Goal: Task Accomplishment & Management: Manage account settings

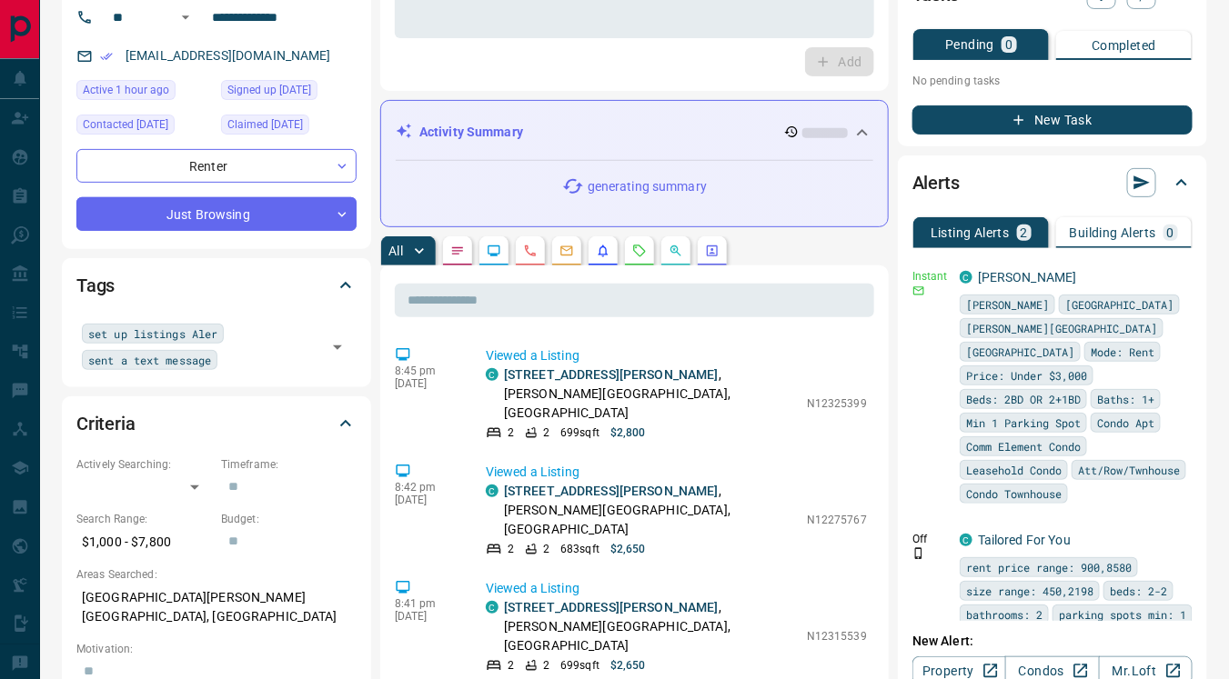
scroll to position [152, 0]
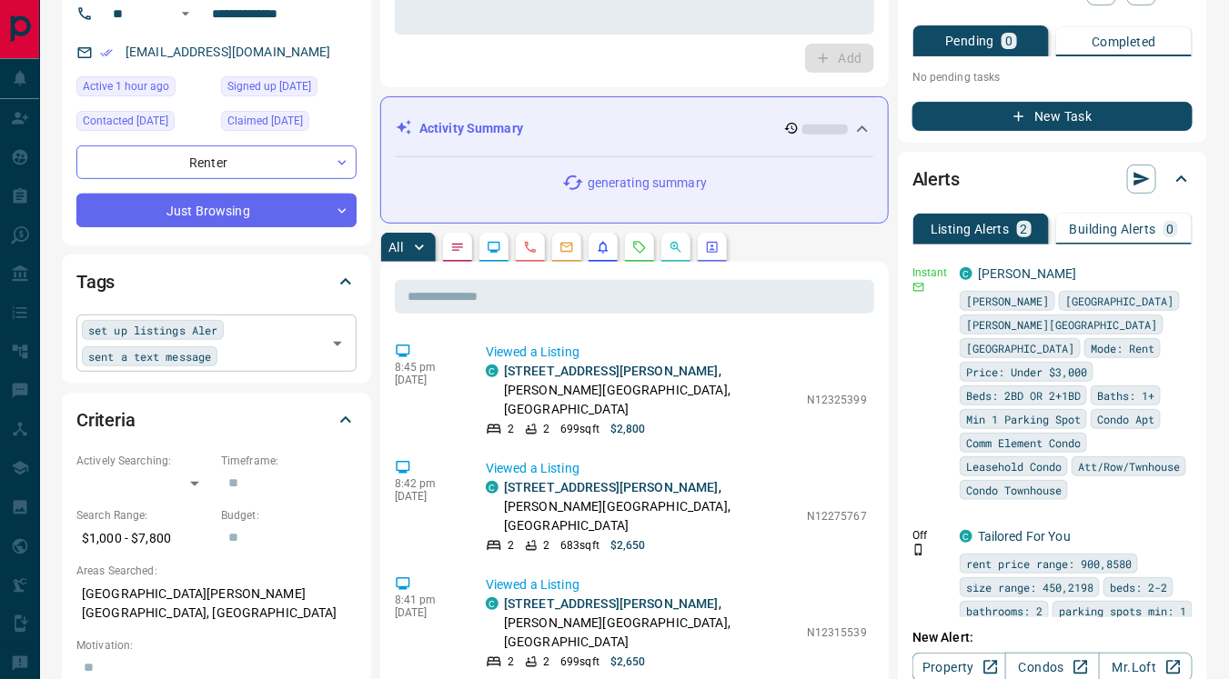
click at [196, 353] on span "sent a text message" at bounding box center [149, 356] width 123 height 18
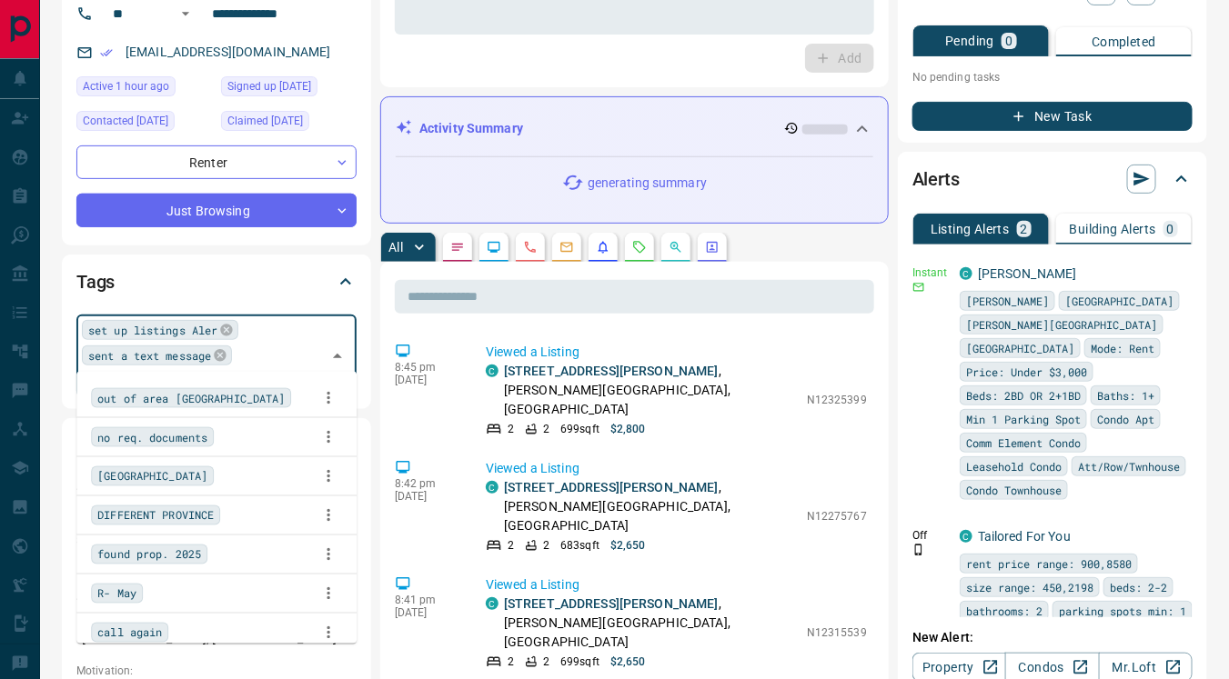
scroll to position [2639, 0]
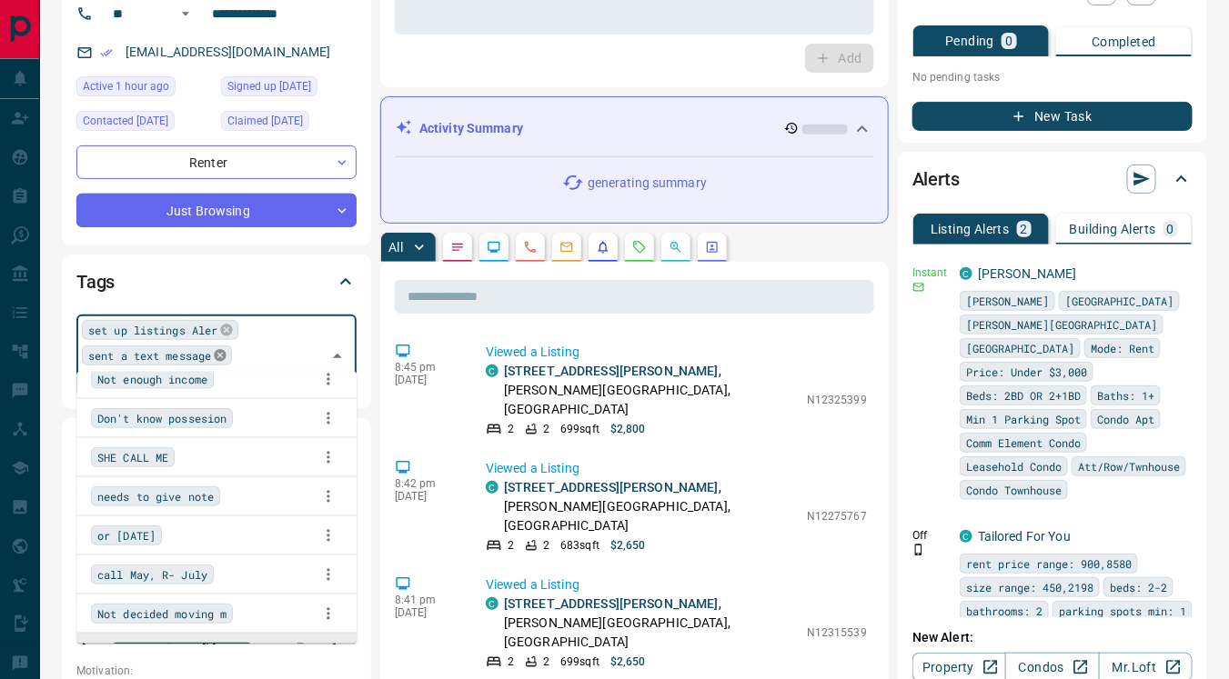
click at [213, 356] on icon at bounding box center [220, 355] width 15 height 15
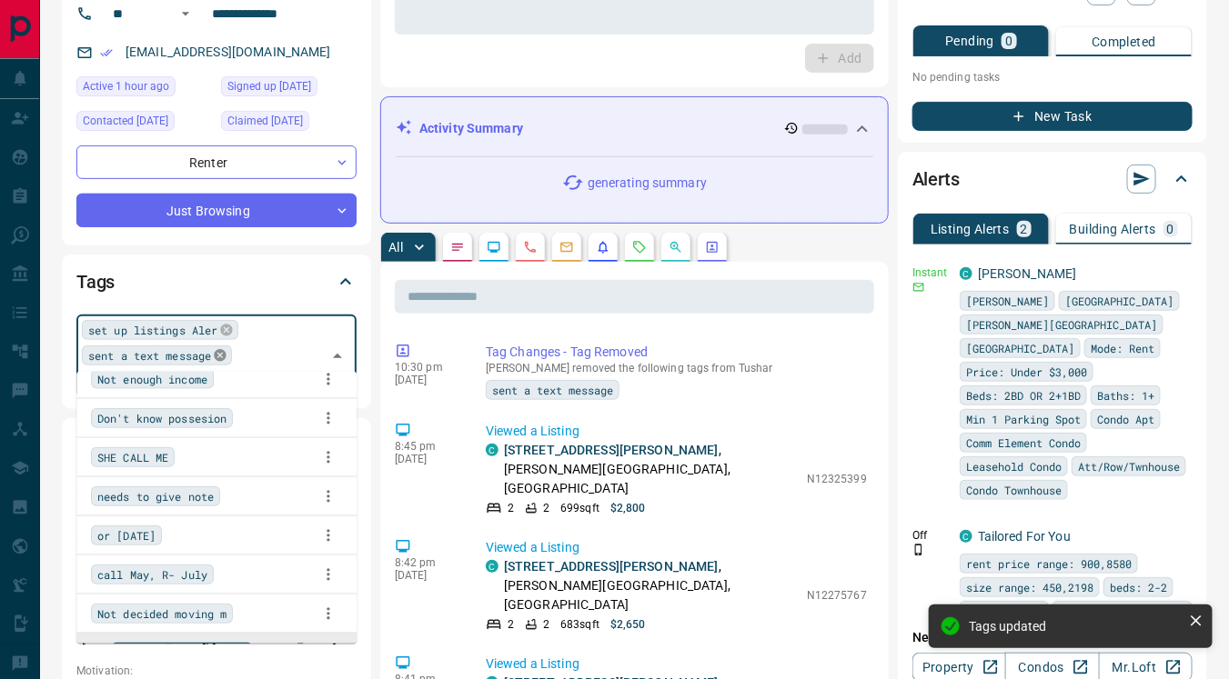
click at [214, 354] on icon at bounding box center [220, 356] width 12 height 12
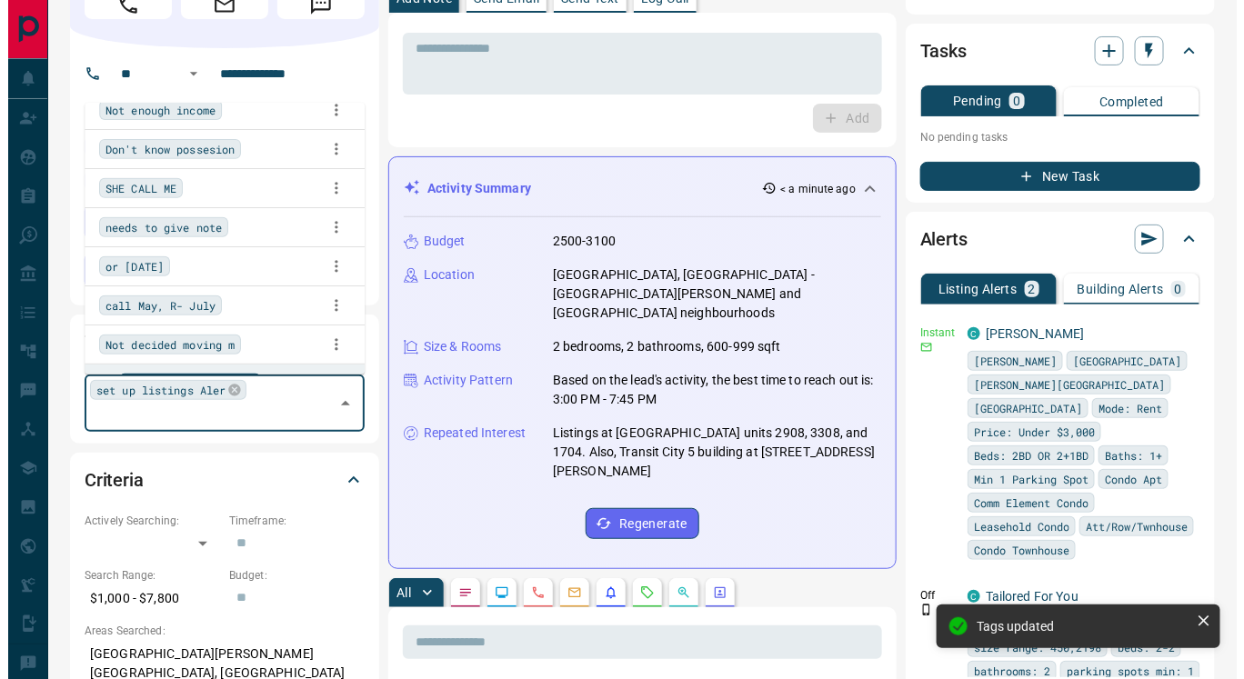
scroll to position [0, 0]
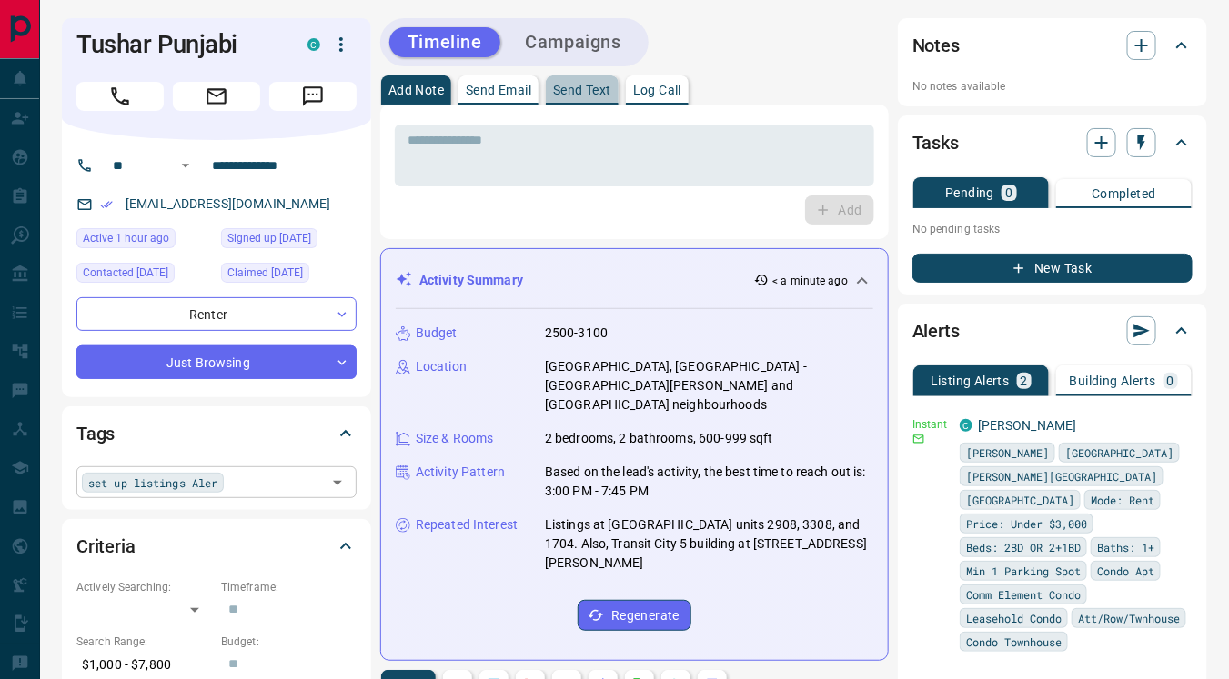
click at [581, 84] on p "Send Text" at bounding box center [582, 90] width 58 height 13
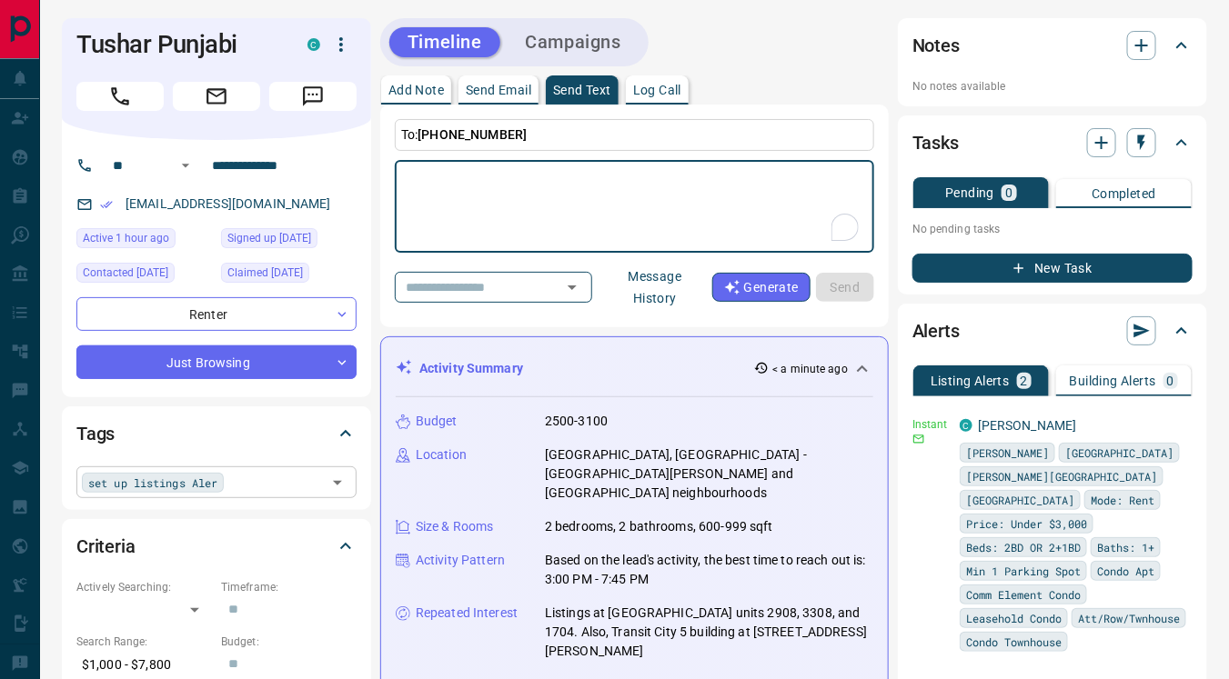
click at [654, 275] on button "Message History" at bounding box center [655, 287] width 115 height 51
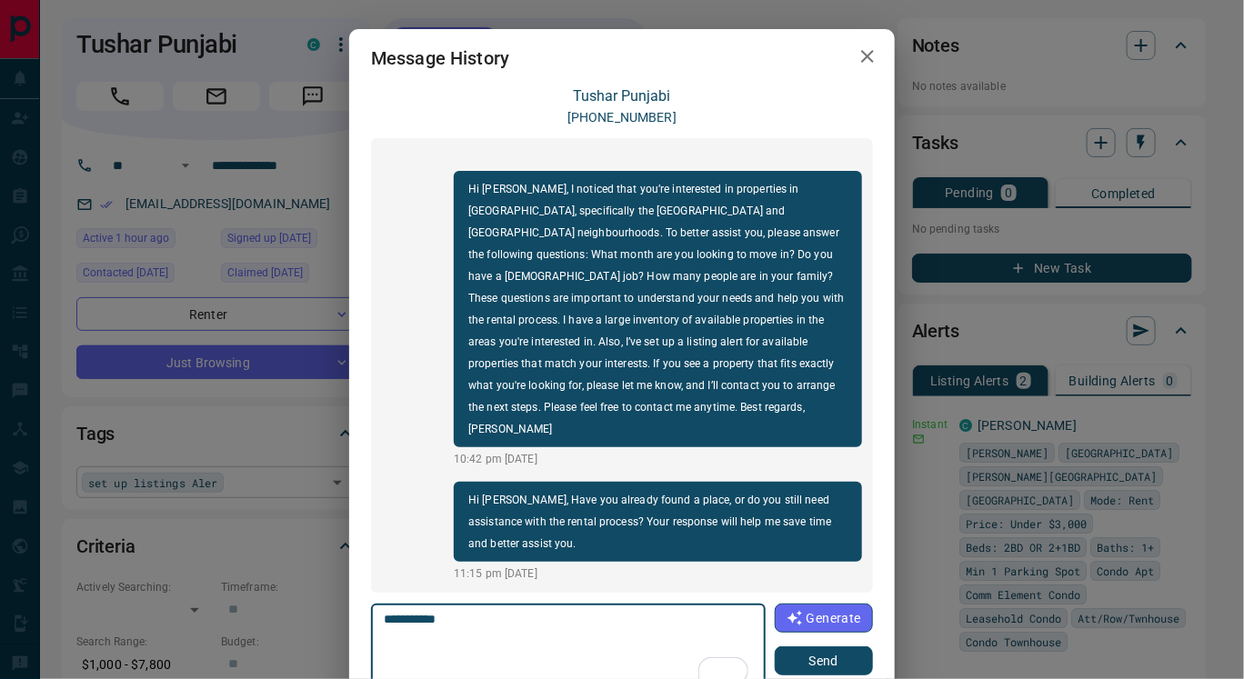
click at [447, 624] on textarea "**********" at bounding box center [568, 650] width 368 height 77
paste textarea "**********"
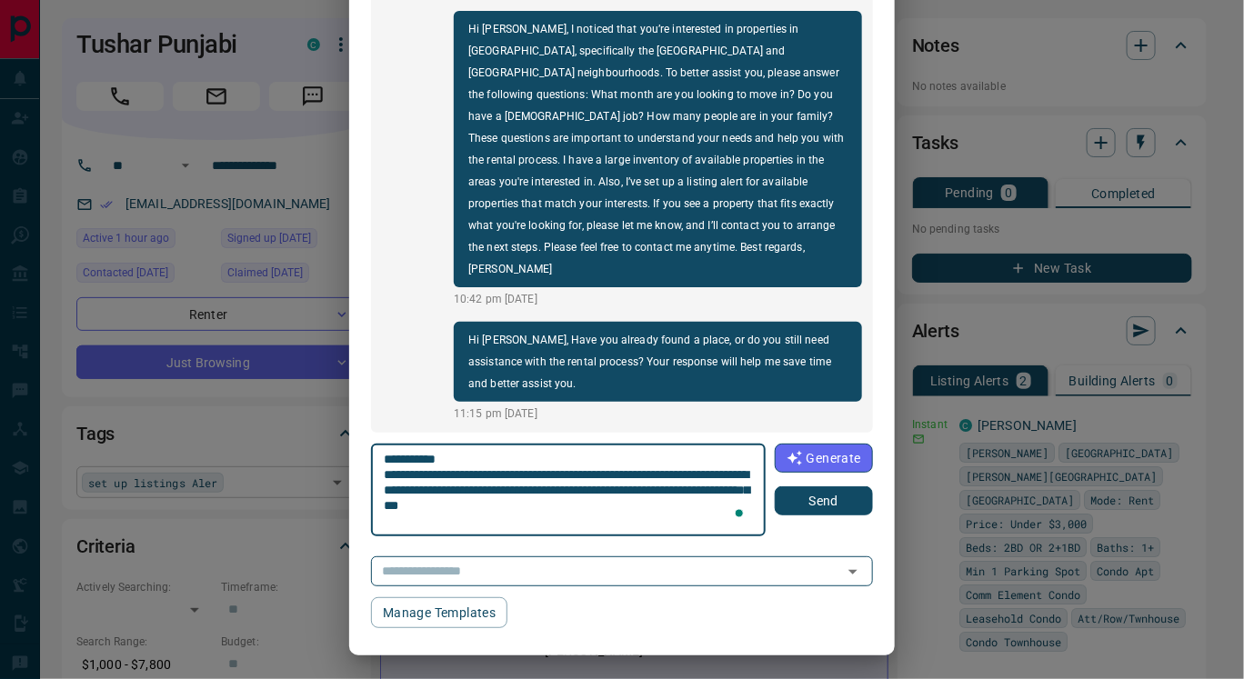
scroll to position [163, 0]
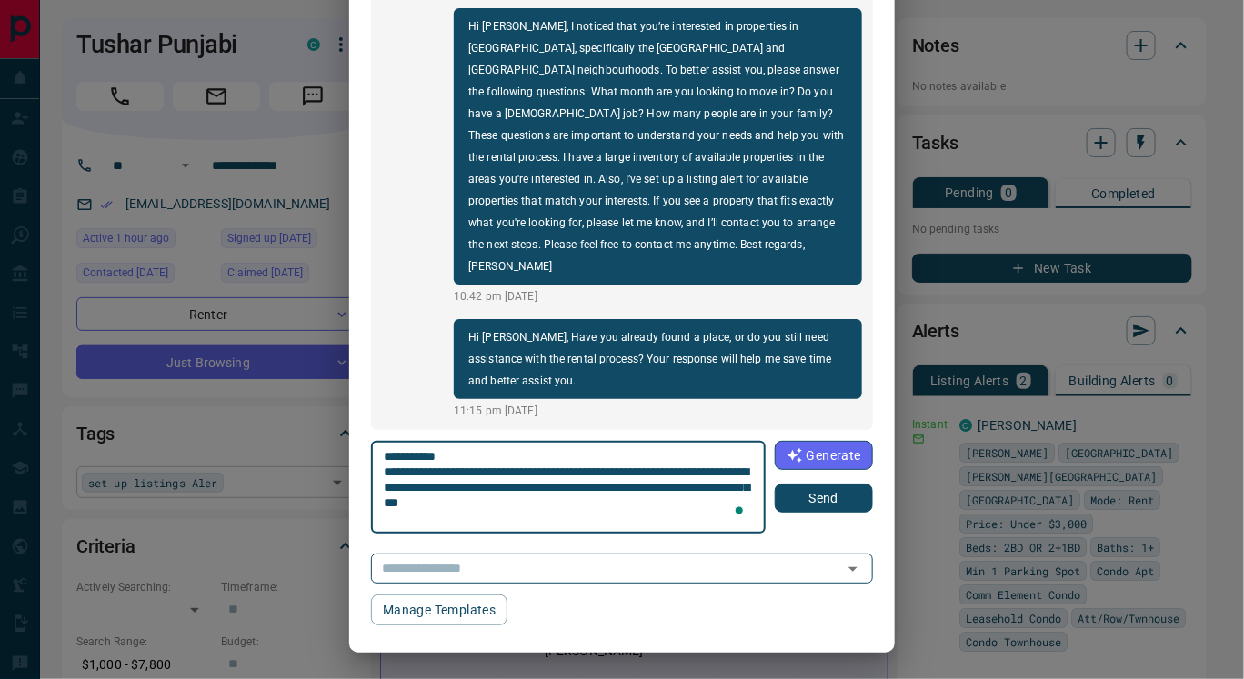
click at [433, 473] on textarea "**********" at bounding box center [568, 487] width 368 height 77
type textarea "**********"
click at [796, 499] on button "Send" at bounding box center [824, 498] width 98 height 29
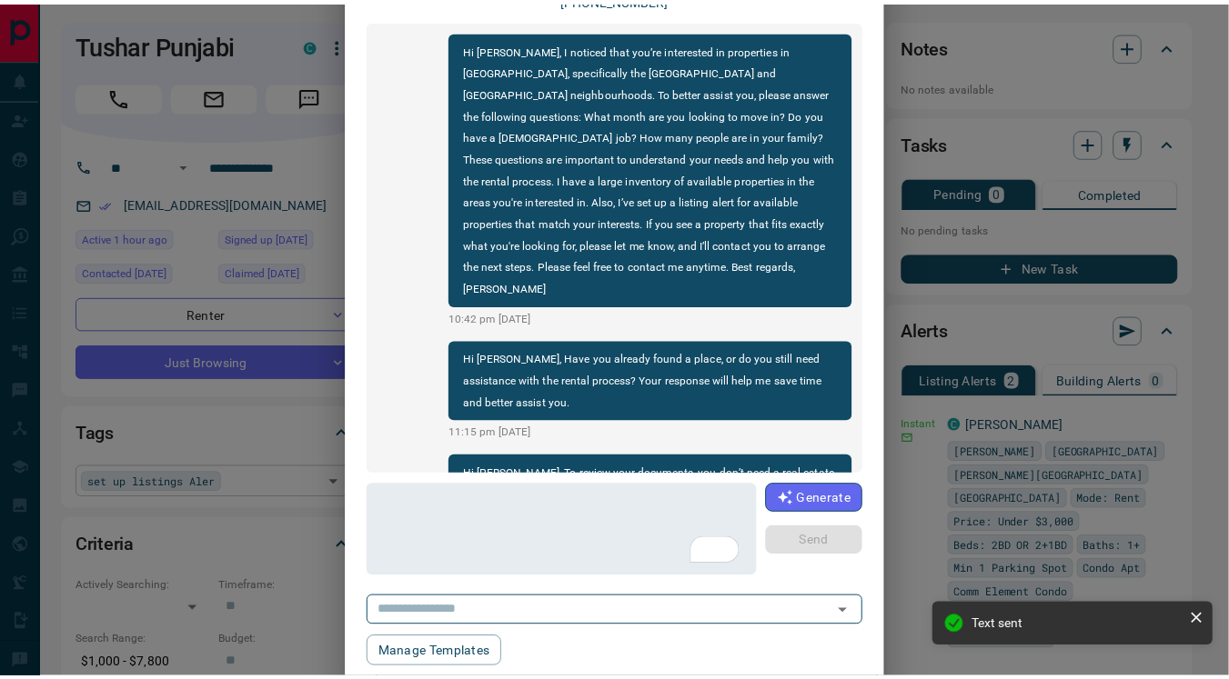
scroll to position [0, 0]
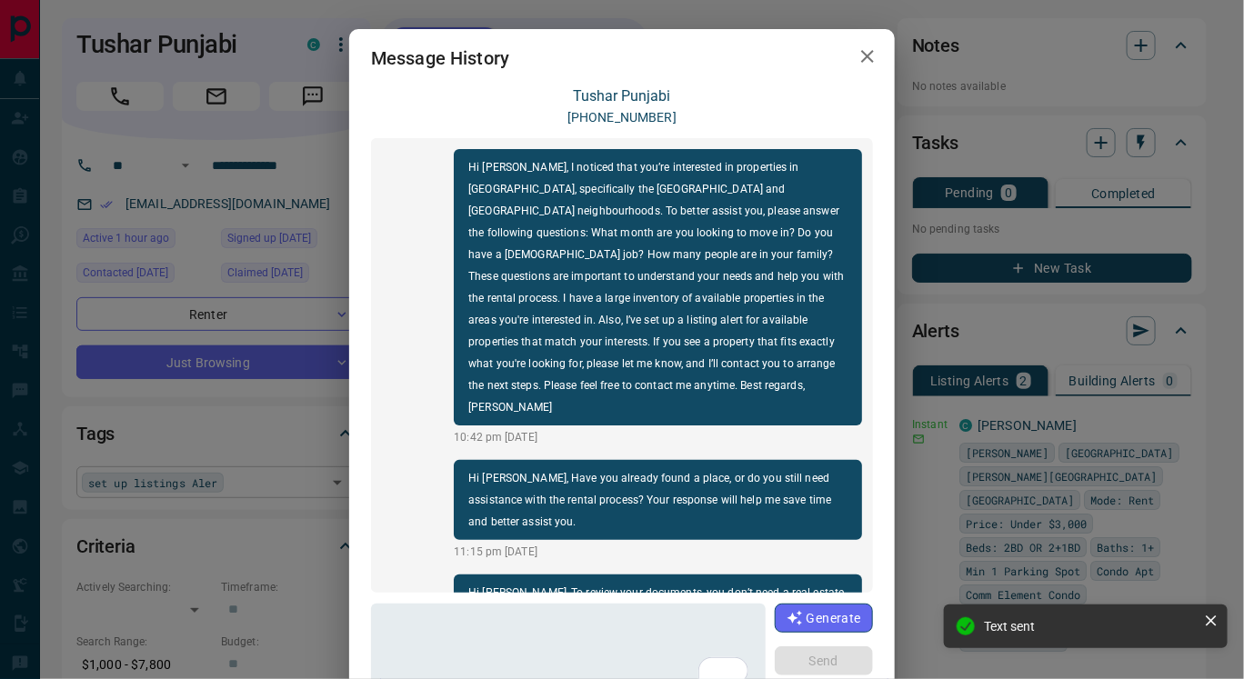
click at [857, 53] on icon "button" at bounding box center [868, 56] width 22 height 22
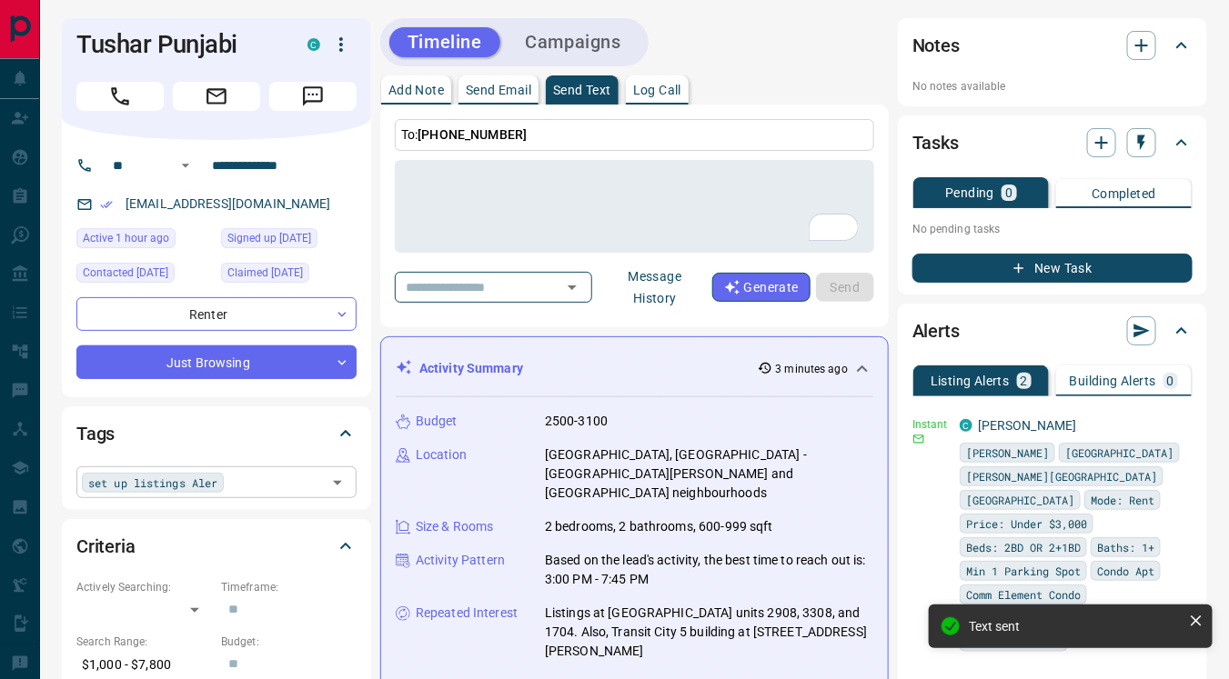
click at [217, 480] on div "set up listings Aler ​" at bounding box center [216, 482] width 280 height 31
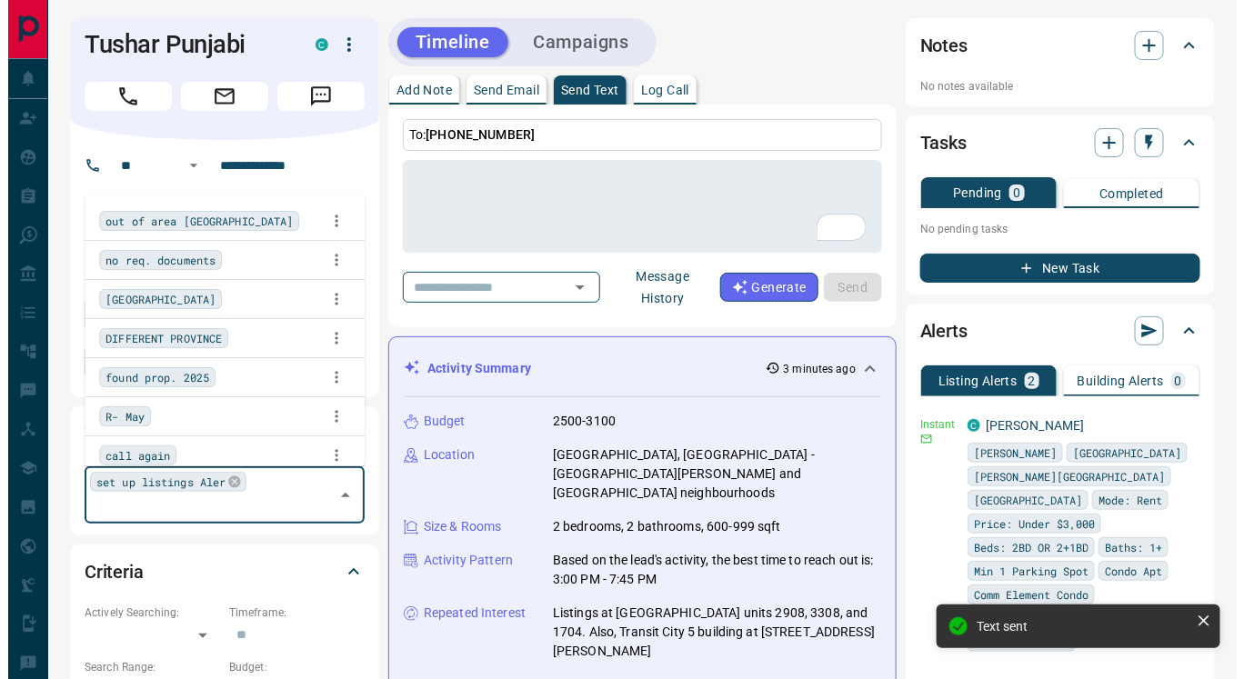
scroll to position [2639, 0]
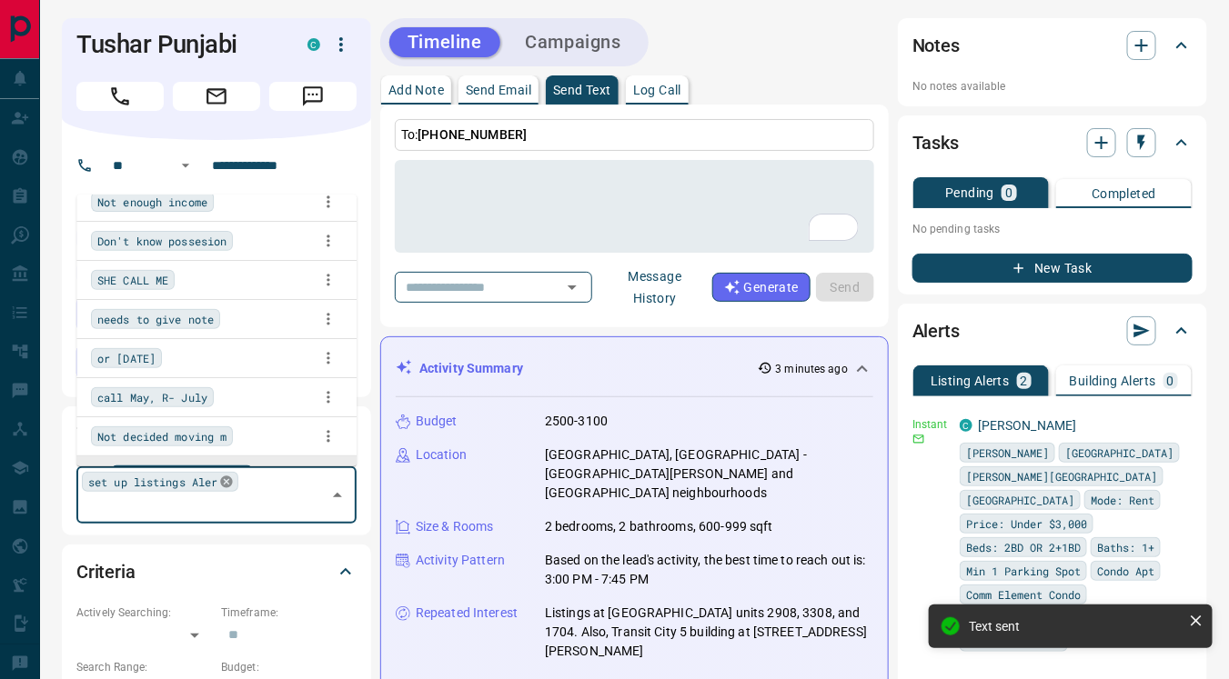
click at [220, 475] on icon at bounding box center [226, 482] width 15 height 15
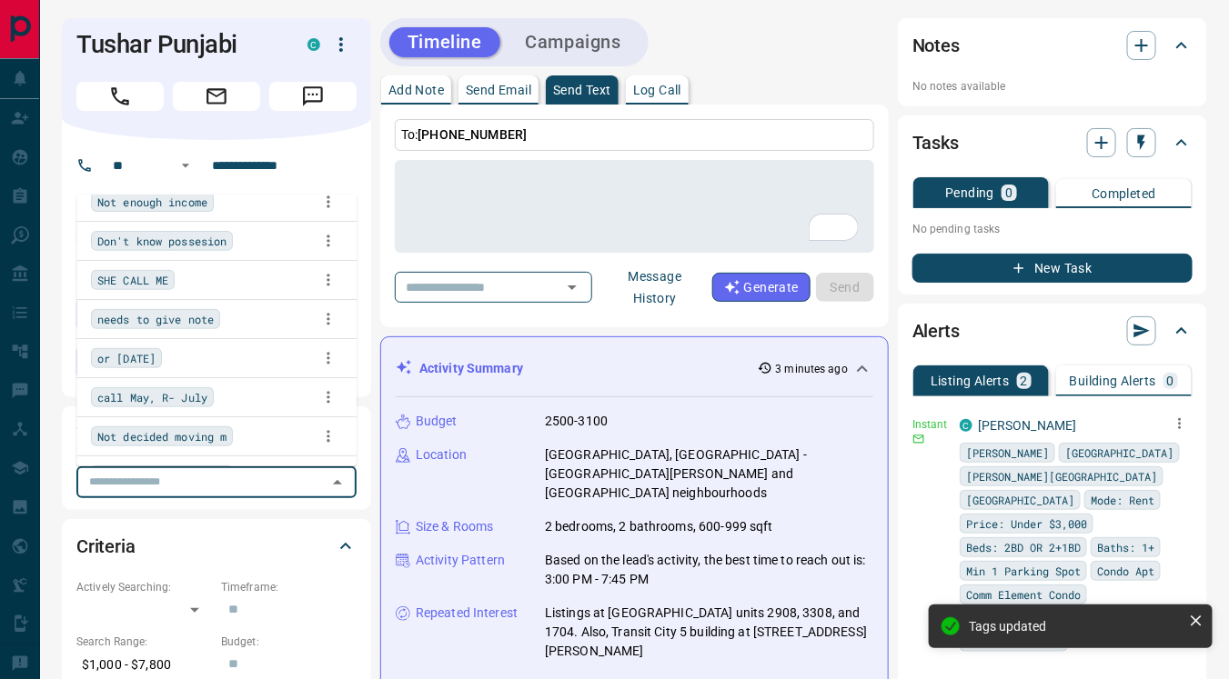
click at [1181, 421] on icon "button" at bounding box center [1179, 424] width 16 height 16
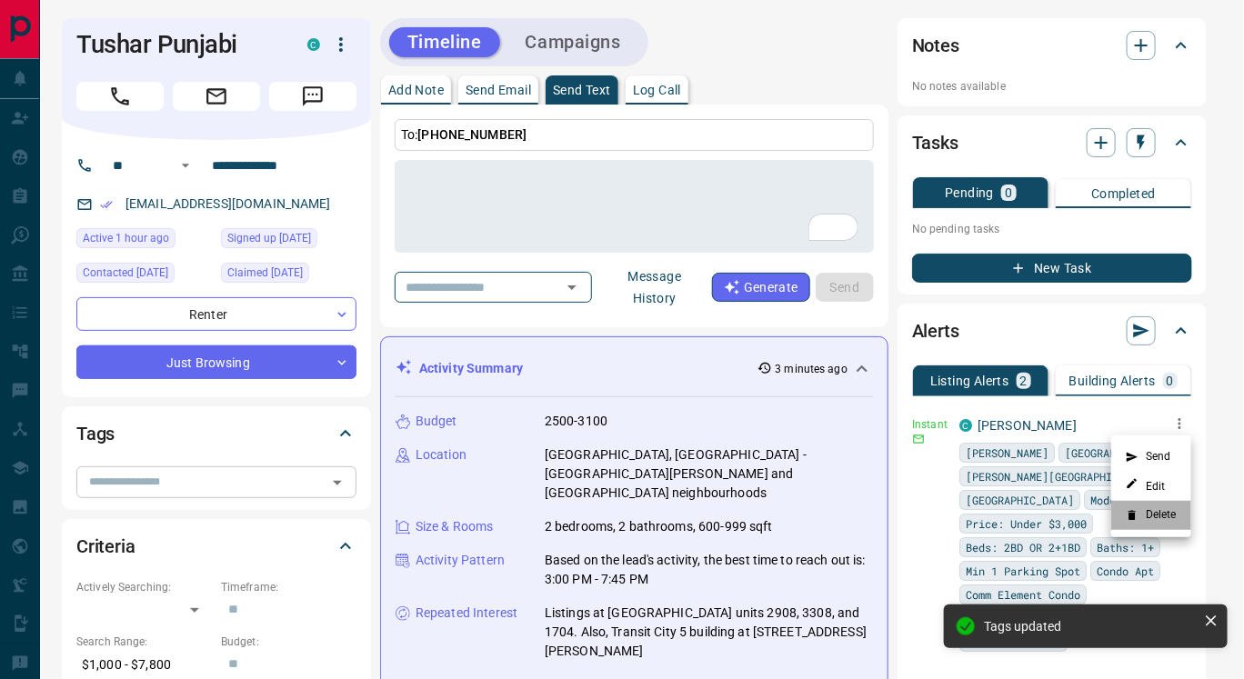
click at [1154, 508] on li "Delete" at bounding box center [1151, 515] width 80 height 29
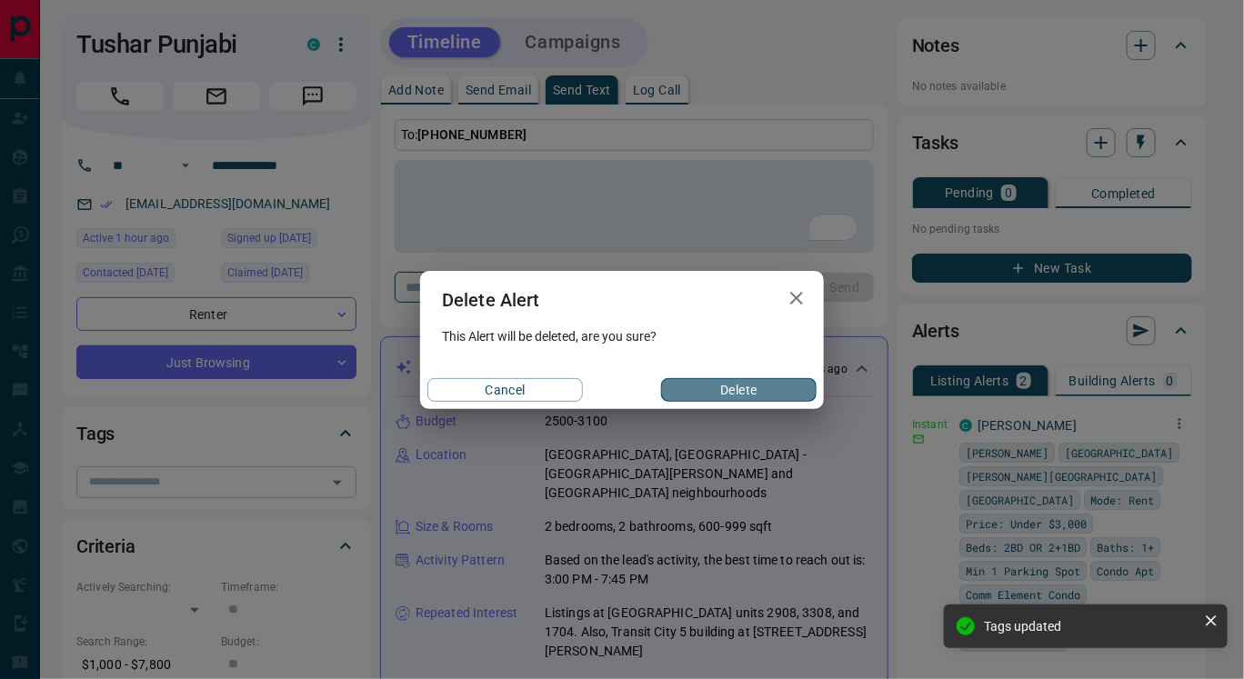
click at [720, 392] on button "Delete" at bounding box center [739, 390] width 156 height 24
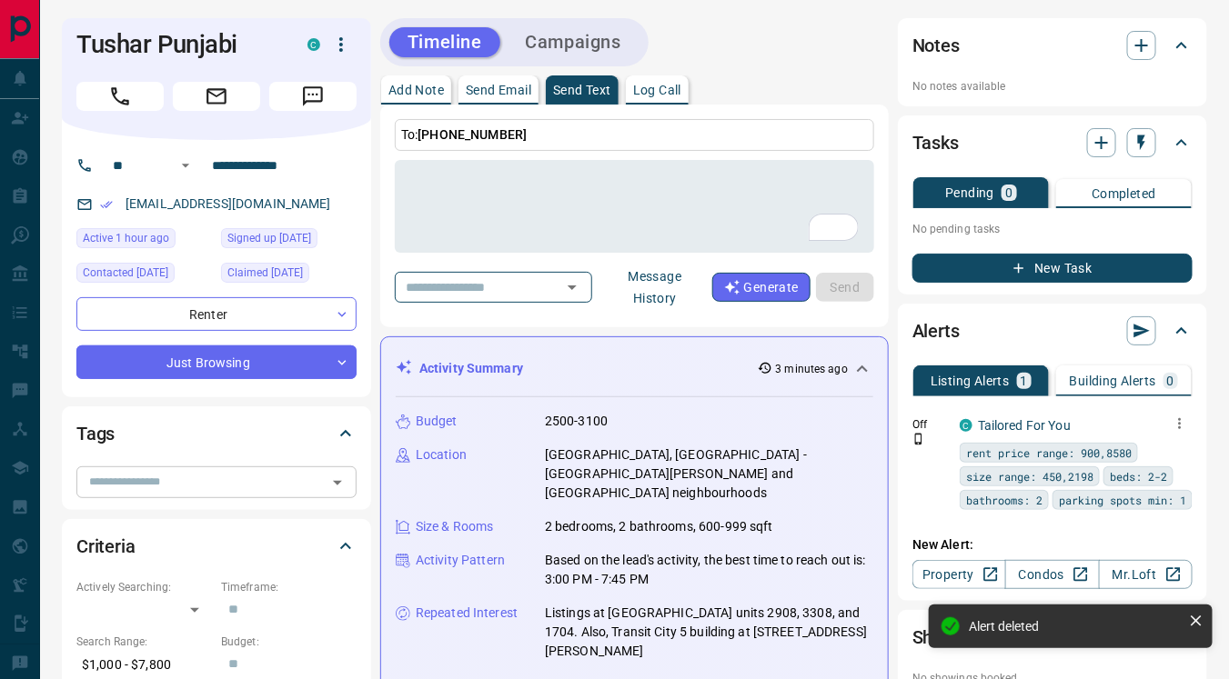
click at [1182, 421] on icon "button" at bounding box center [1179, 424] width 16 height 16
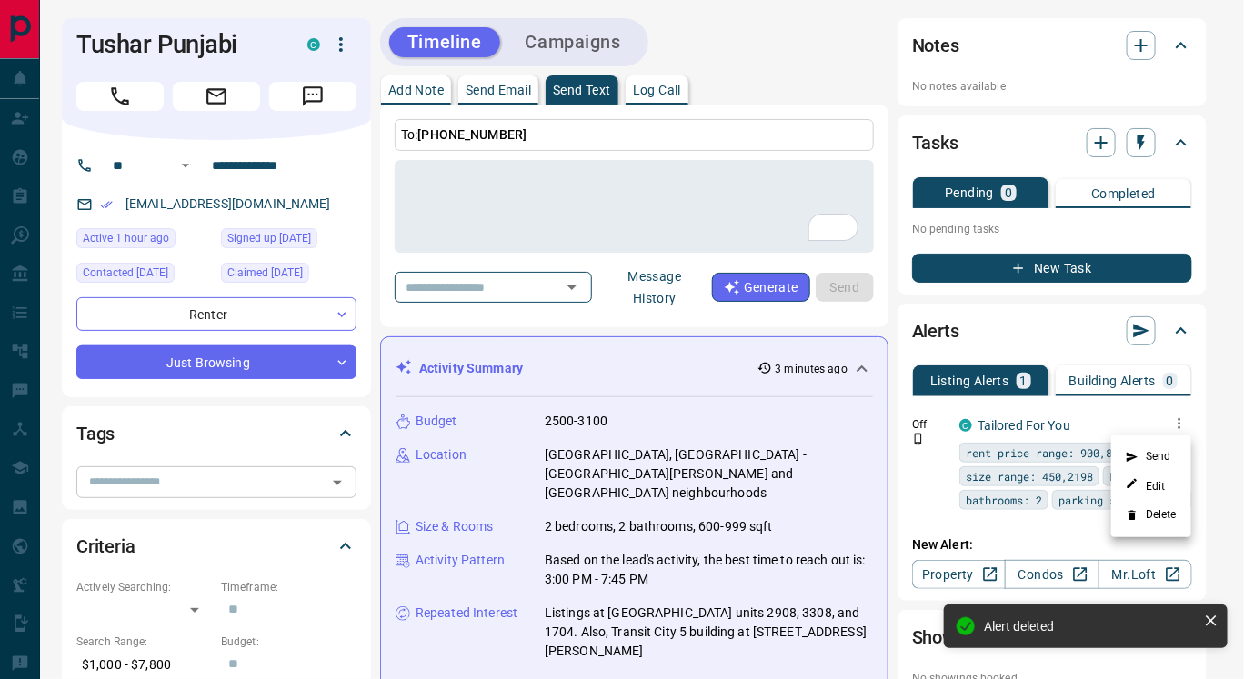
click at [1156, 508] on li "Delete" at bounding box center [1151, 515] width 80 height 29
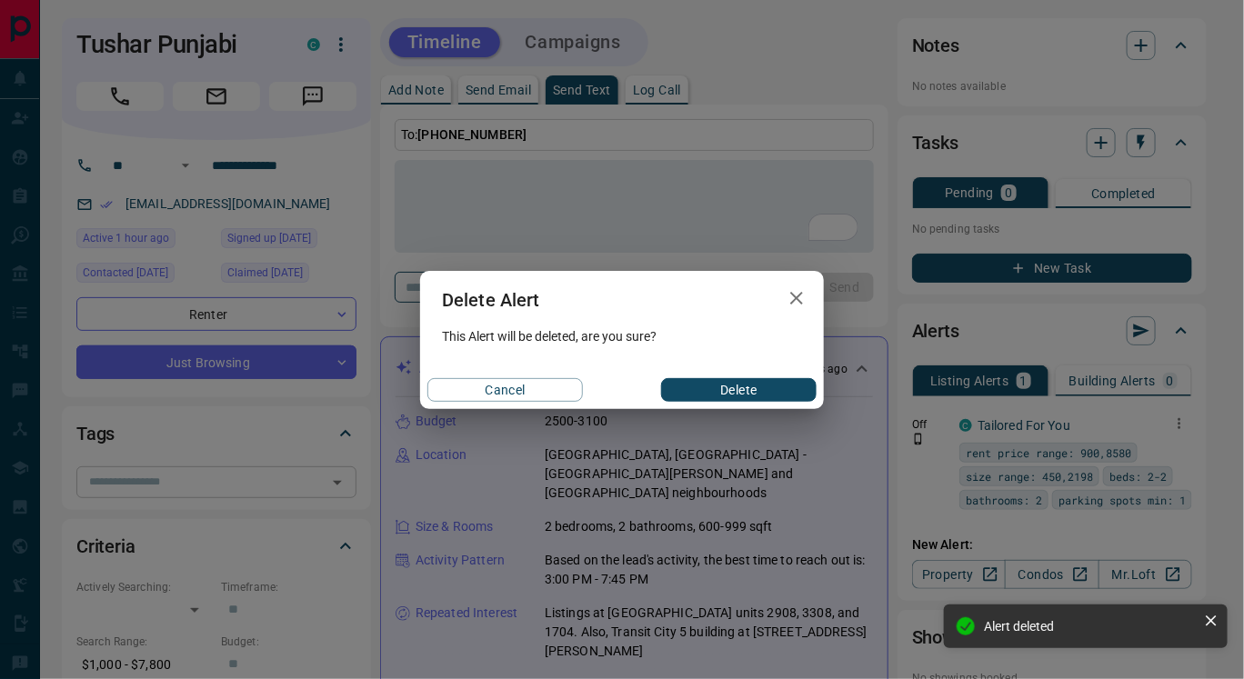
click at [738, 402] on div "Cancel Delete" at bounding box center [622, 390] width 404 height 38
click at [734, 397] on button "Delete" at bounding box center [739, 390] width 156 height 24
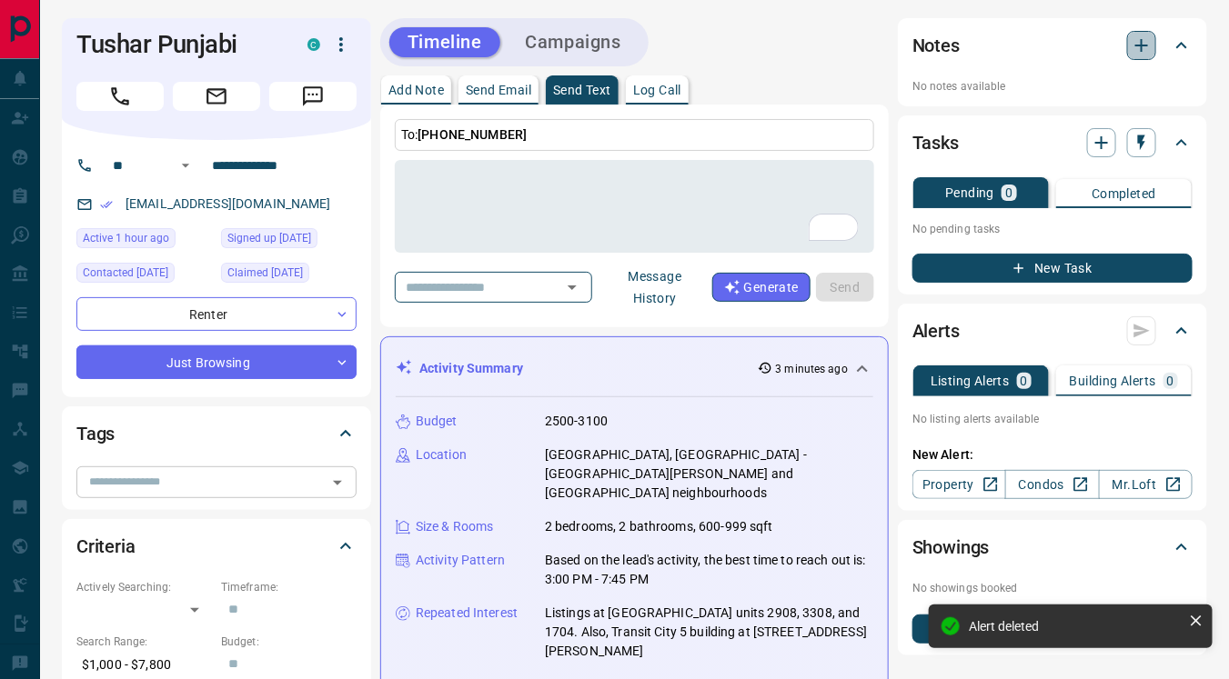
click at [1141, 38] on icon "button" at bounding box center [1142, 46] width 22 height 22
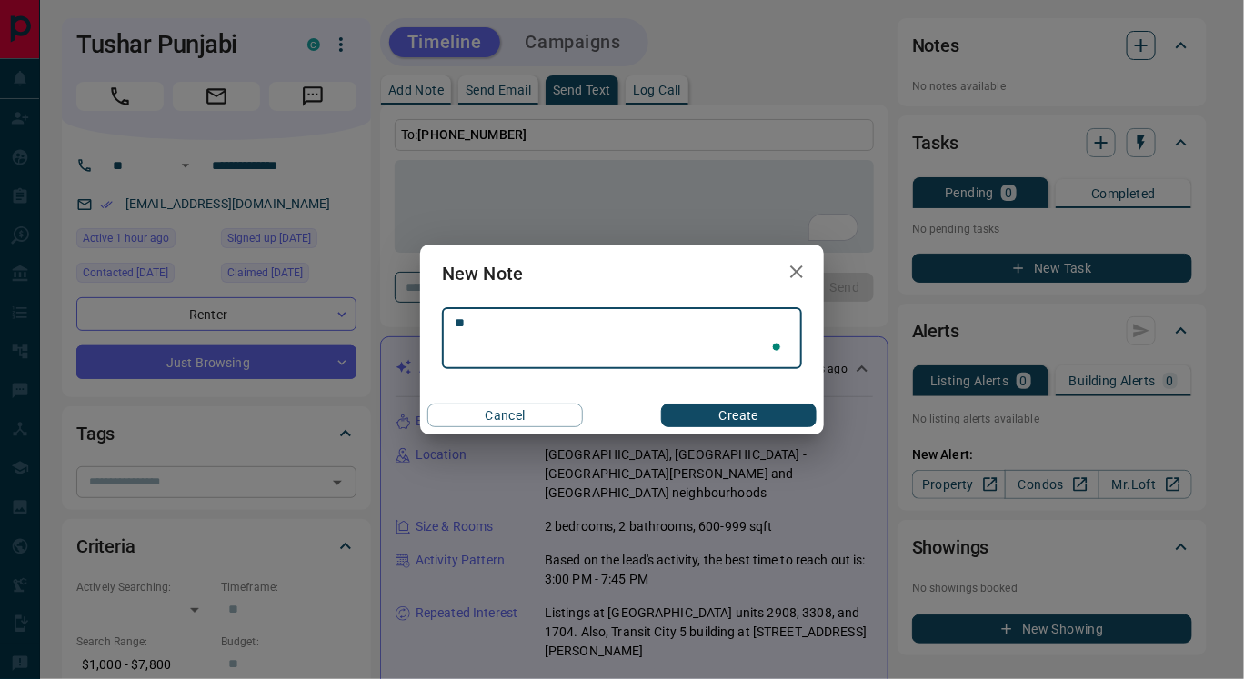
type textarea "*"
type textarea "**********"
click at [782, 416] on button "Create" at bounding box center [739, 416] width 156 height 24
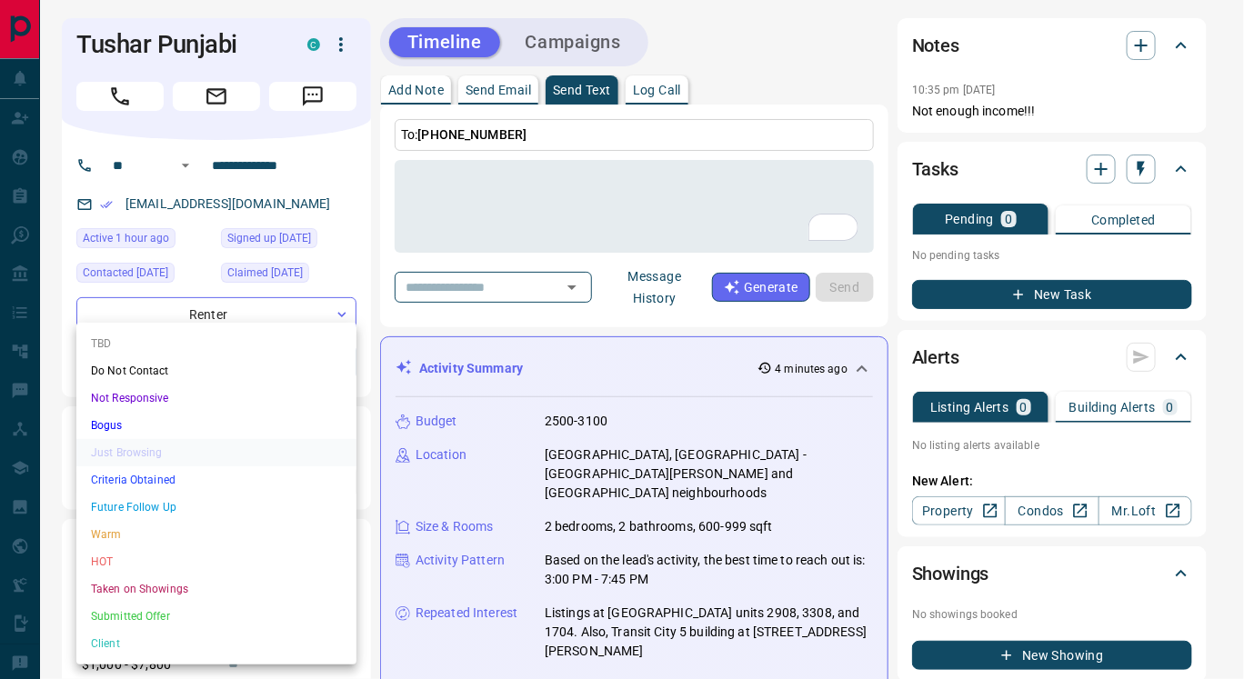
click at [177, 452] on ul "TBD Do Not Contact Not Responsive Bogus Just Browsing Criteria Obtained Future …" at bounding box center [216, 494] width 280 height 342
click at [365, 294] on div at bounding box center [622, 339] width 1244 height 679
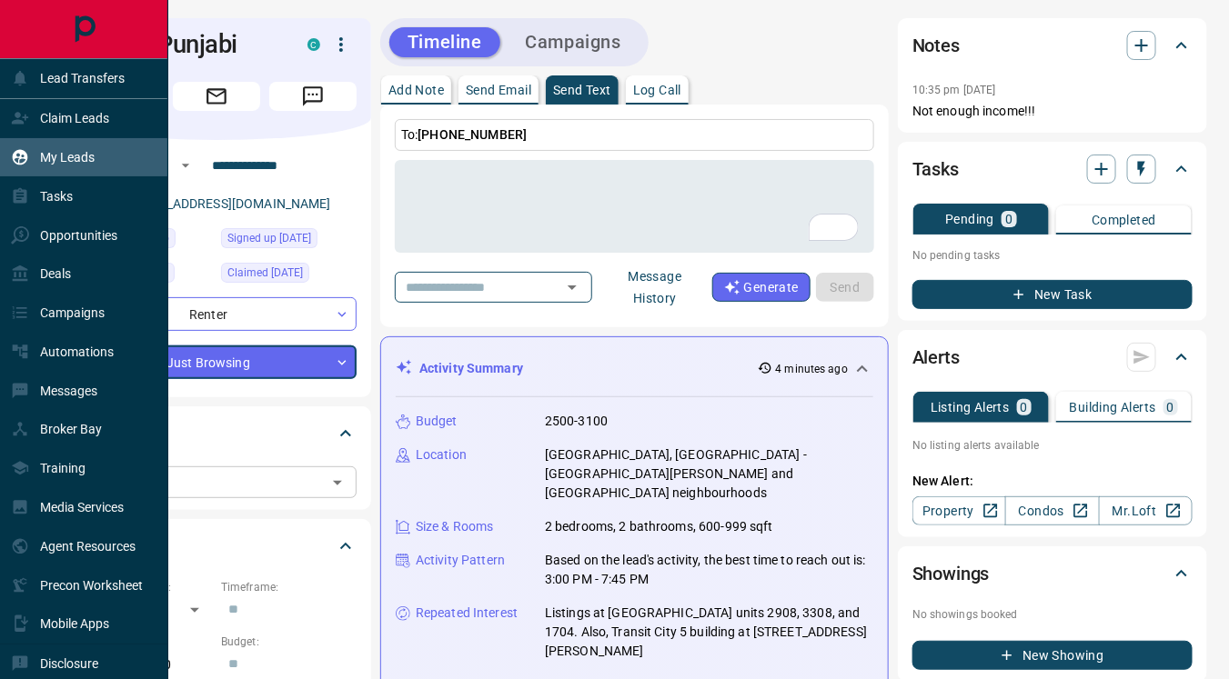
click at [65, 161] on p "My Leads" at bounding box center [67, 157] width 55 height 15
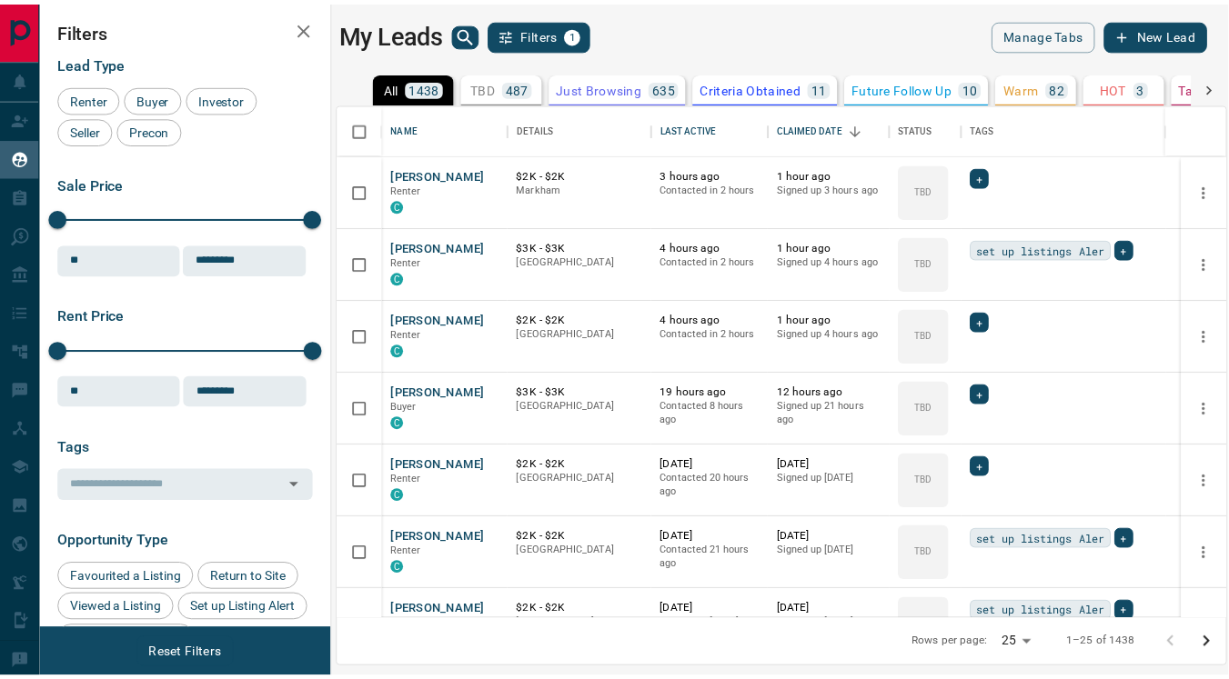
scroll to position [502, 885]
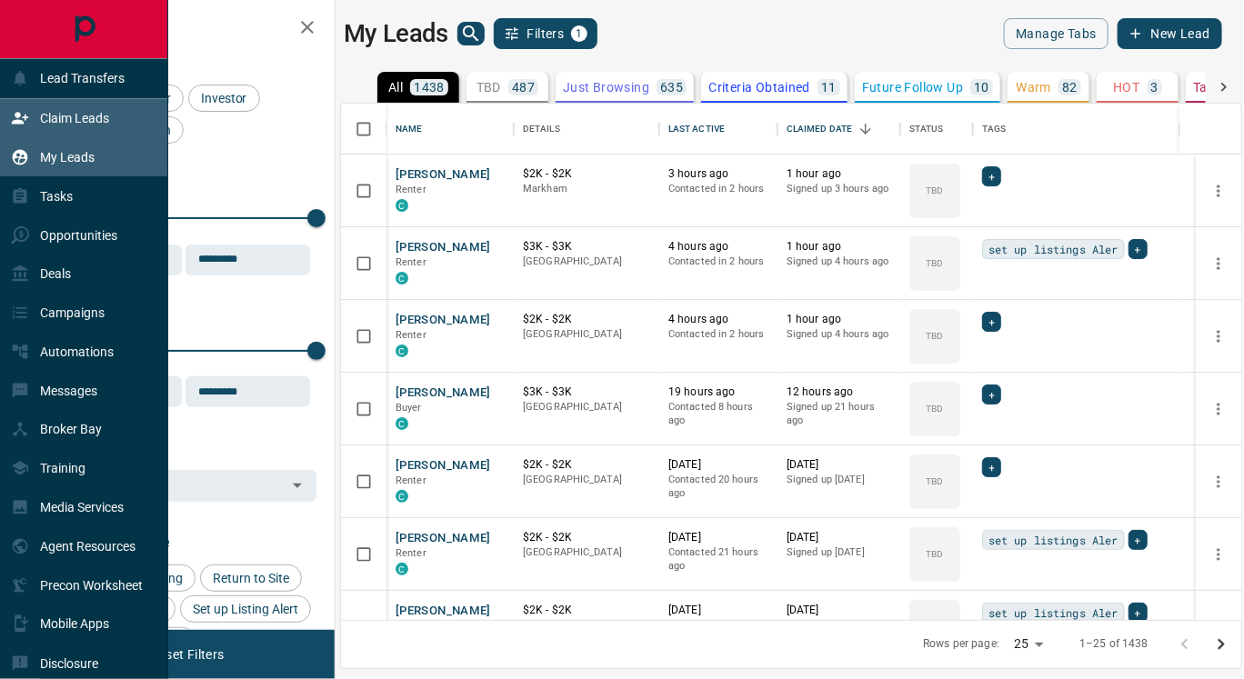
click at [66, 112] on p "Claim Leads" at bounding box center [74, 118] width 69 height 15
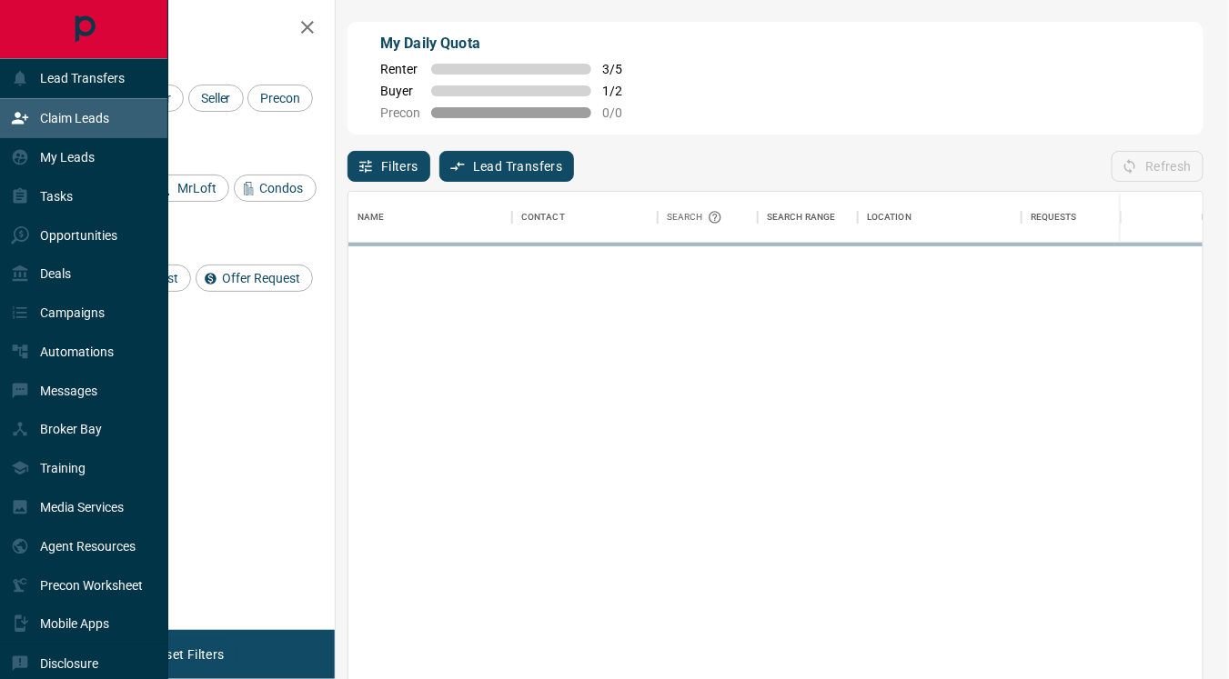
scroll to position [499, 839]
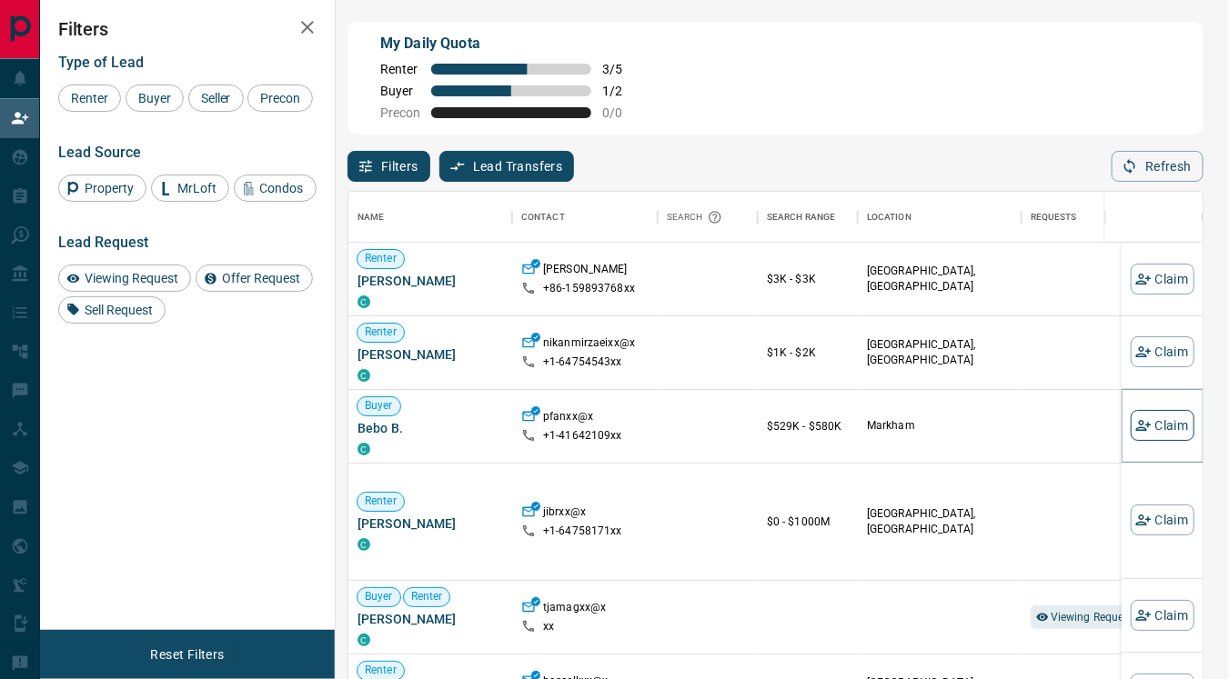
click at [1141, 429] on button "Claim" at bounding box center [1163, 425] width 64 height 31
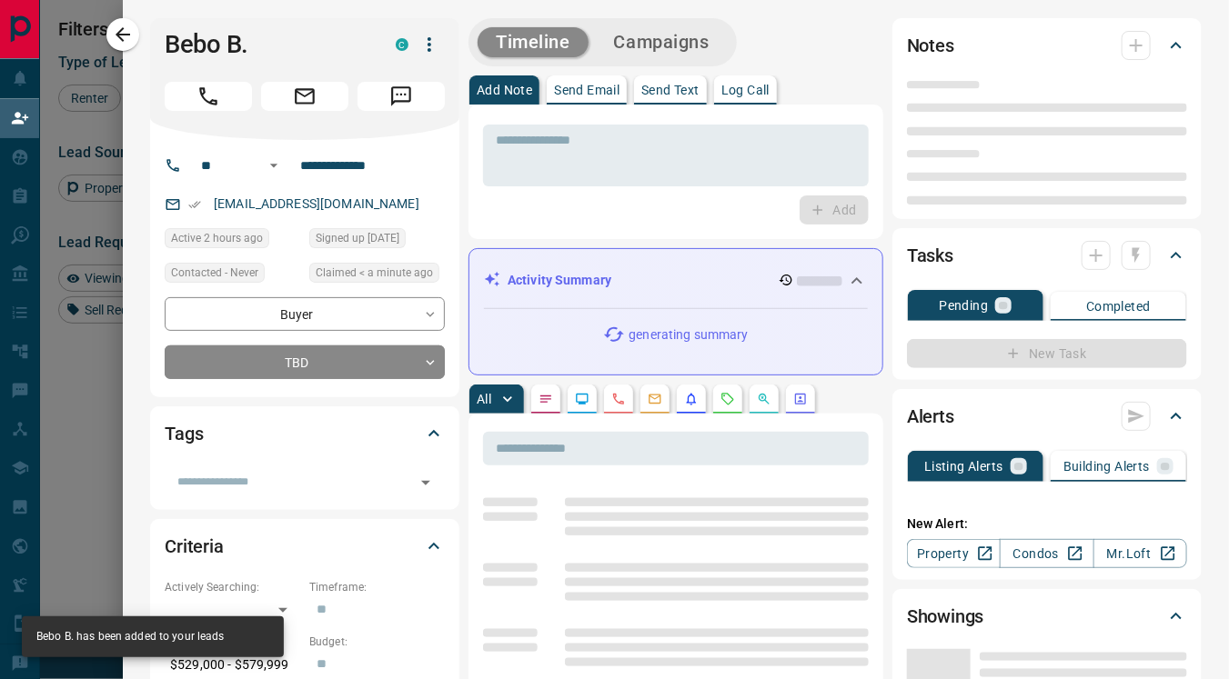
type input "**"
type input "**********"
type input "**"
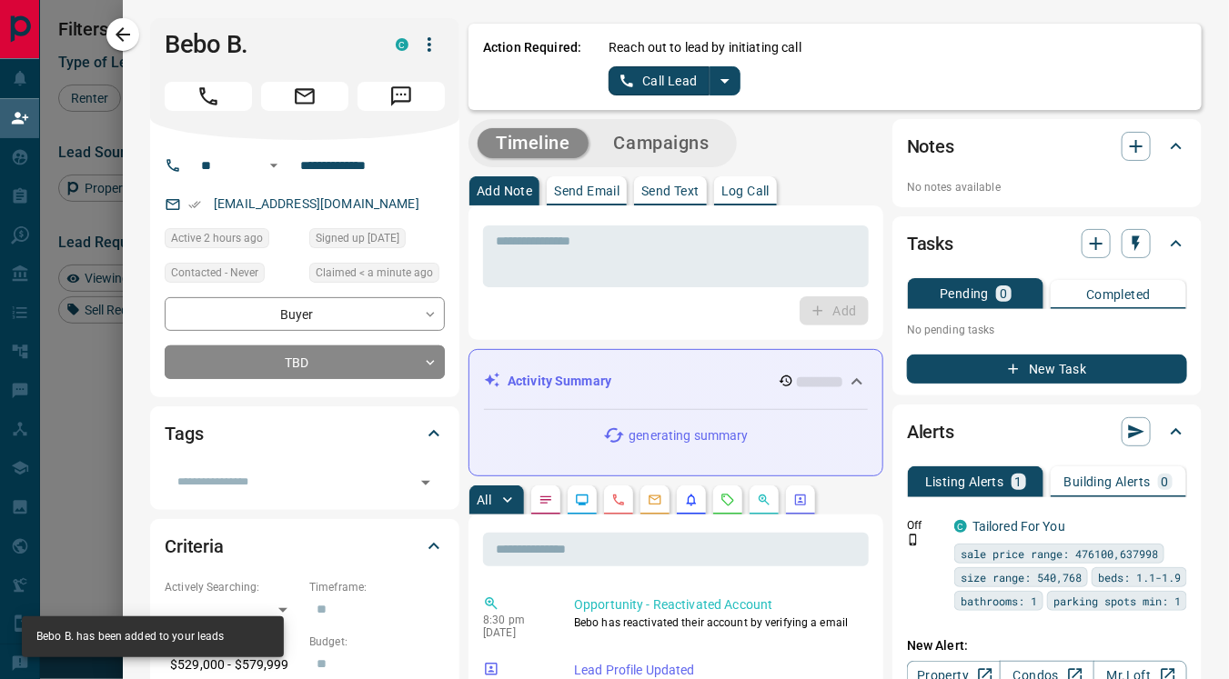
click at [714, 74] on icon "split button" at bounding box center [725, 81] width 22 height 22
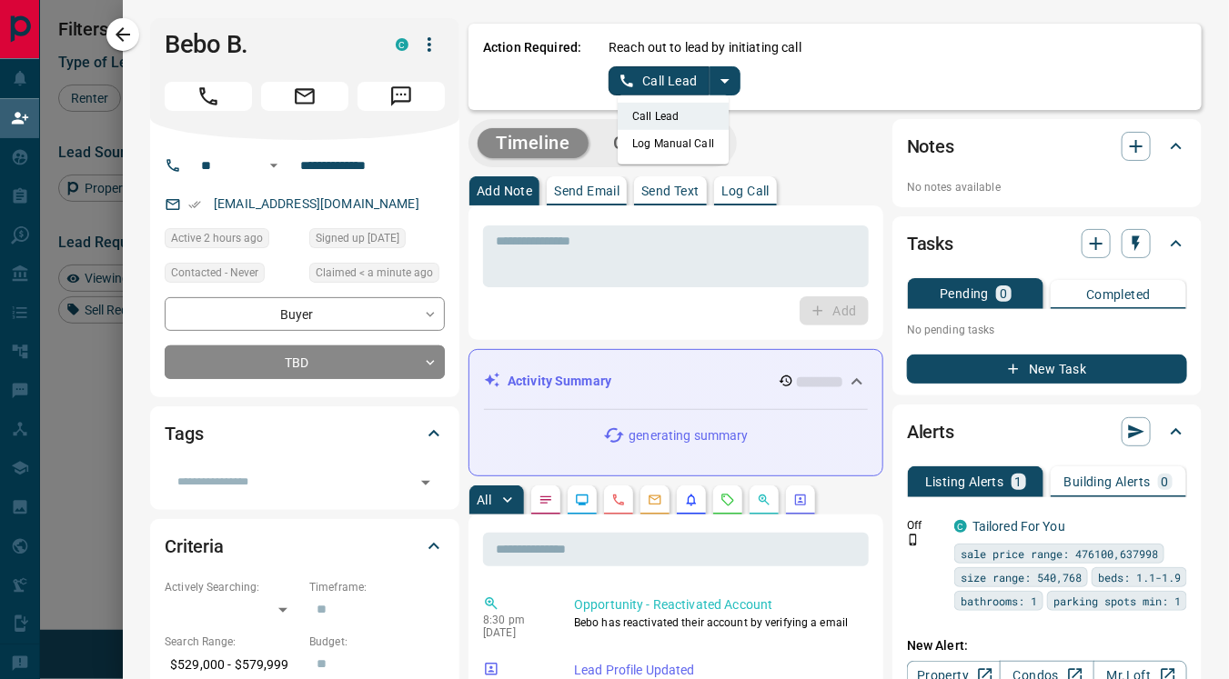
click at [646, 140] on li "Log Manual Call" at bounding box center [673, 143] width 111 height 27
click at [621, 78] on button "Log Manual Call" at bounding box center [668, 80] width 120 height 29
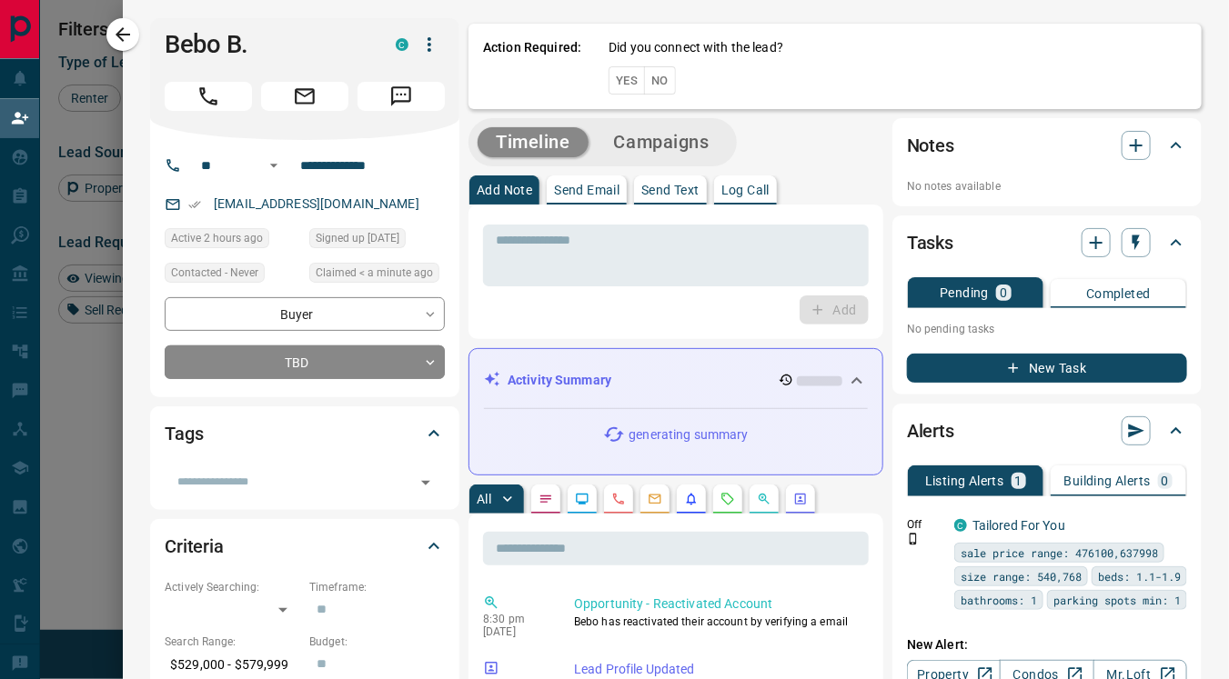
click at [608, 83] on button "Yes" at bounding box center [626, 80] width 36 height 28
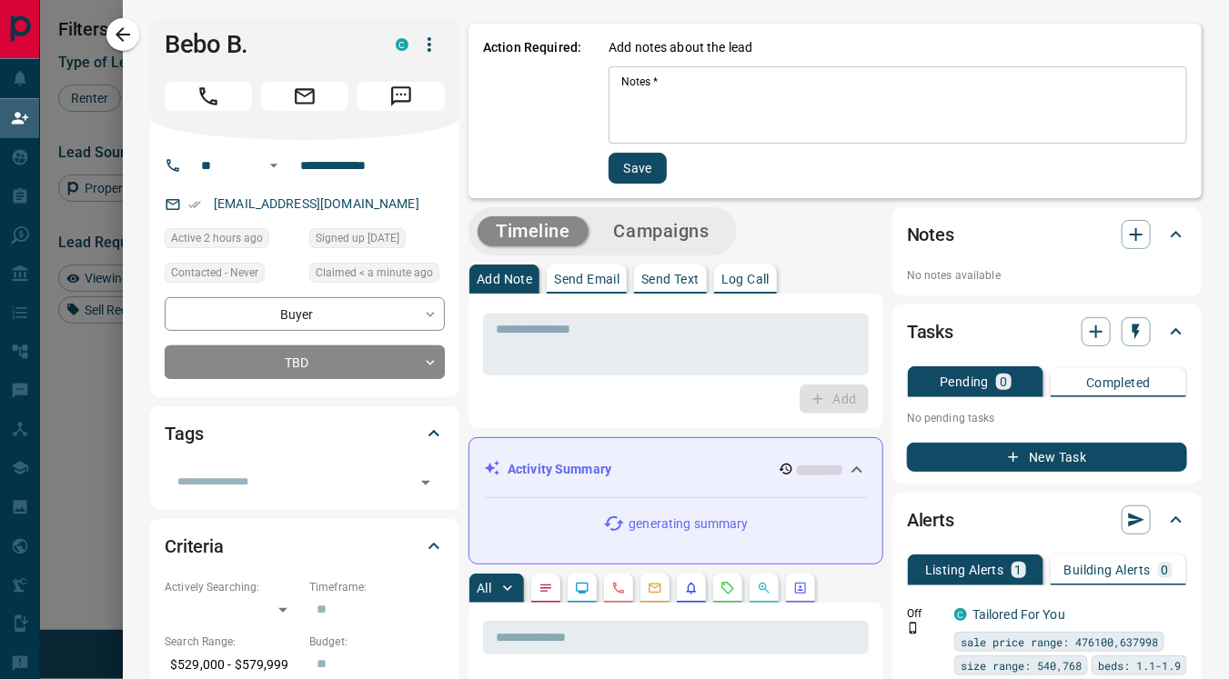
click at [621, 112] on textarea "Notes   *" at bounding box center [897, 106] width 553 height 62
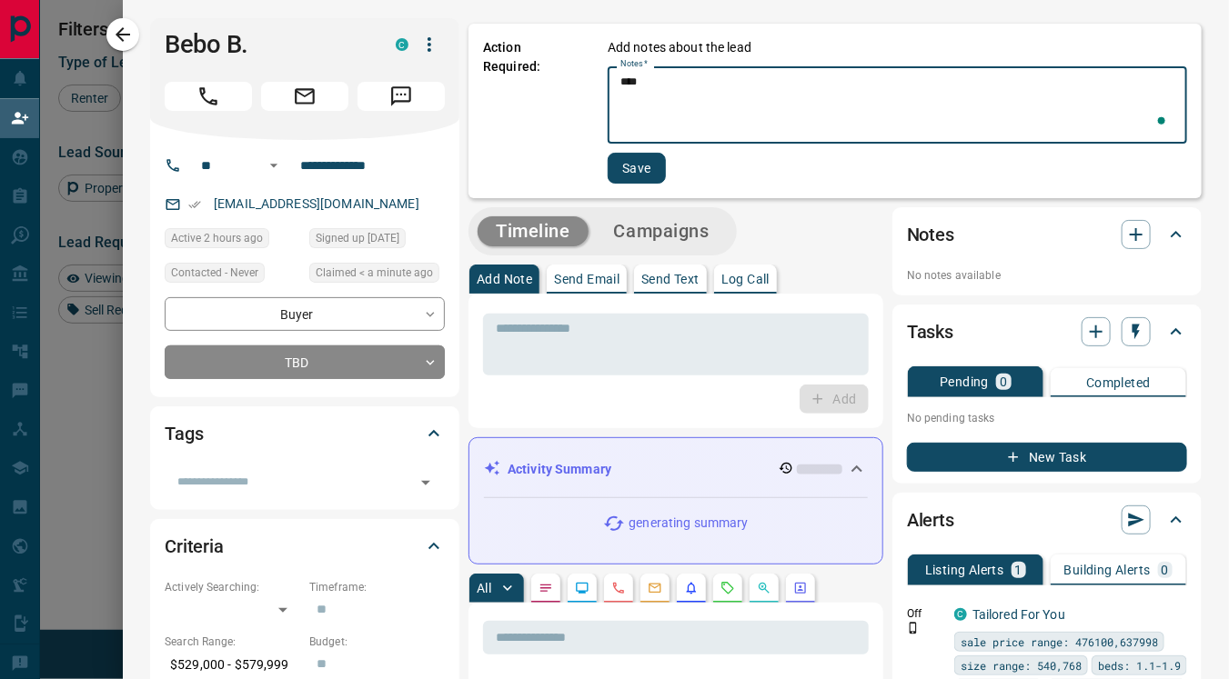
type textarea "****"
click at [619, 158] on button "Save" at bounding box center [637, 168] width 58 height 31
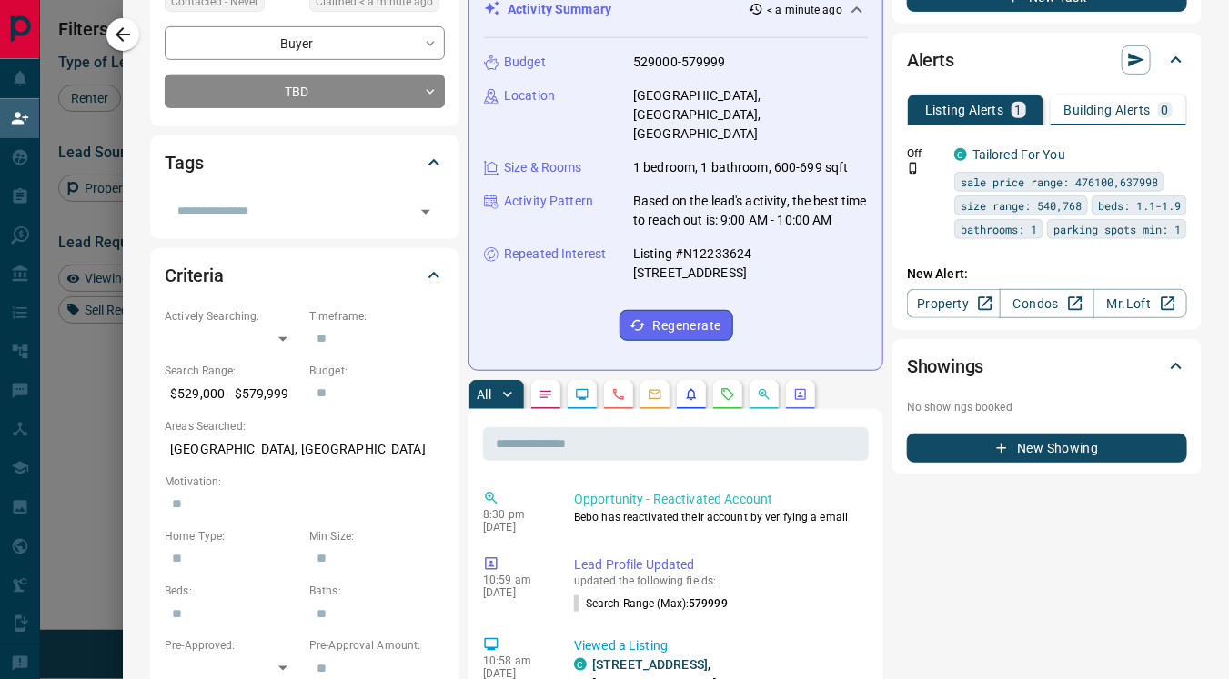
scroll to position [272, 0]
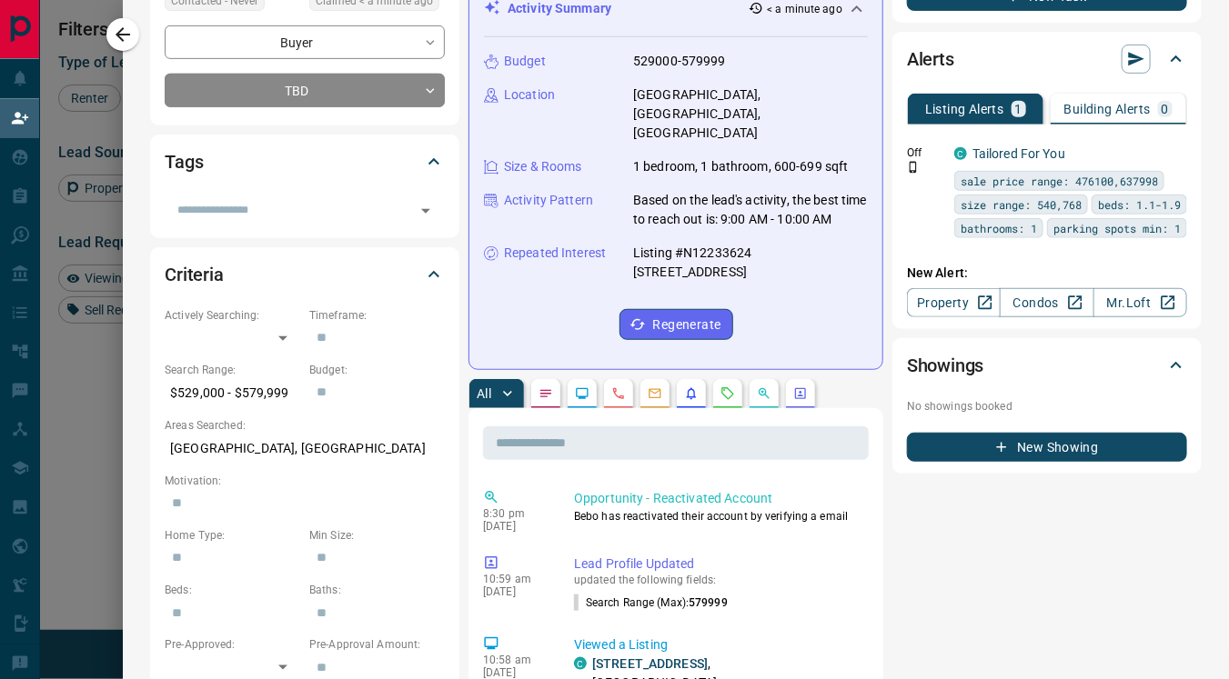
click at [577, 388] on icon "Lead Browsing Activity" at bounding box center [583, 393] width 12 height 11
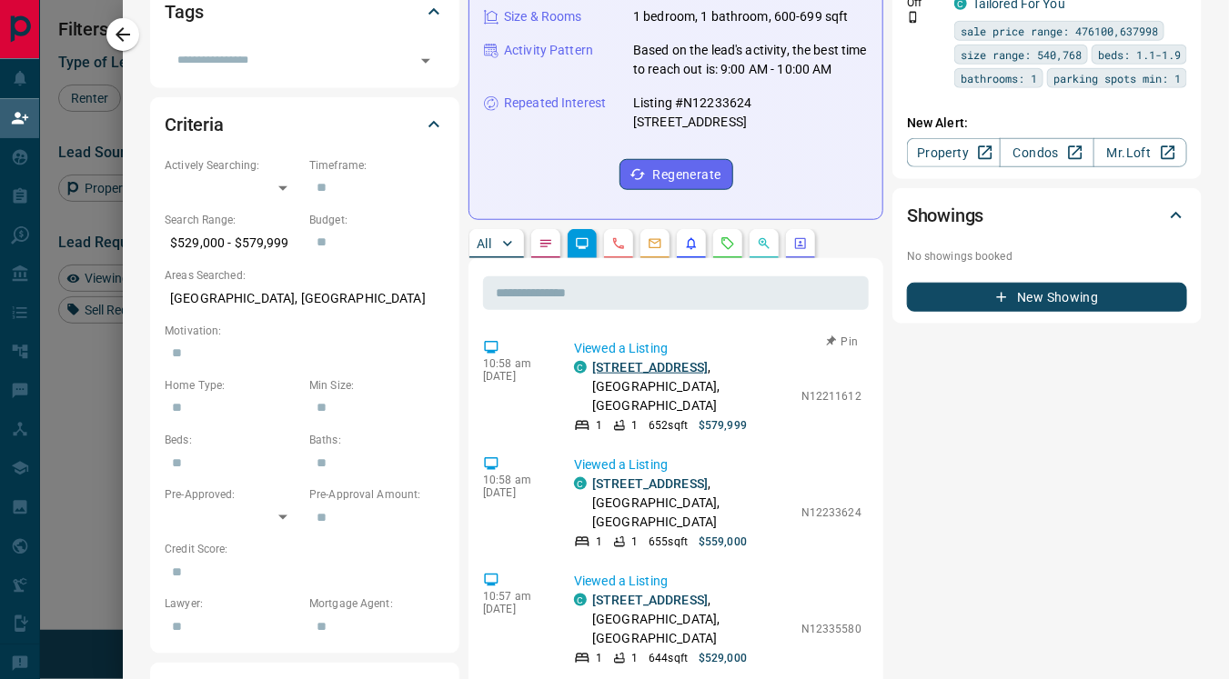
scroll to position [0, 0]
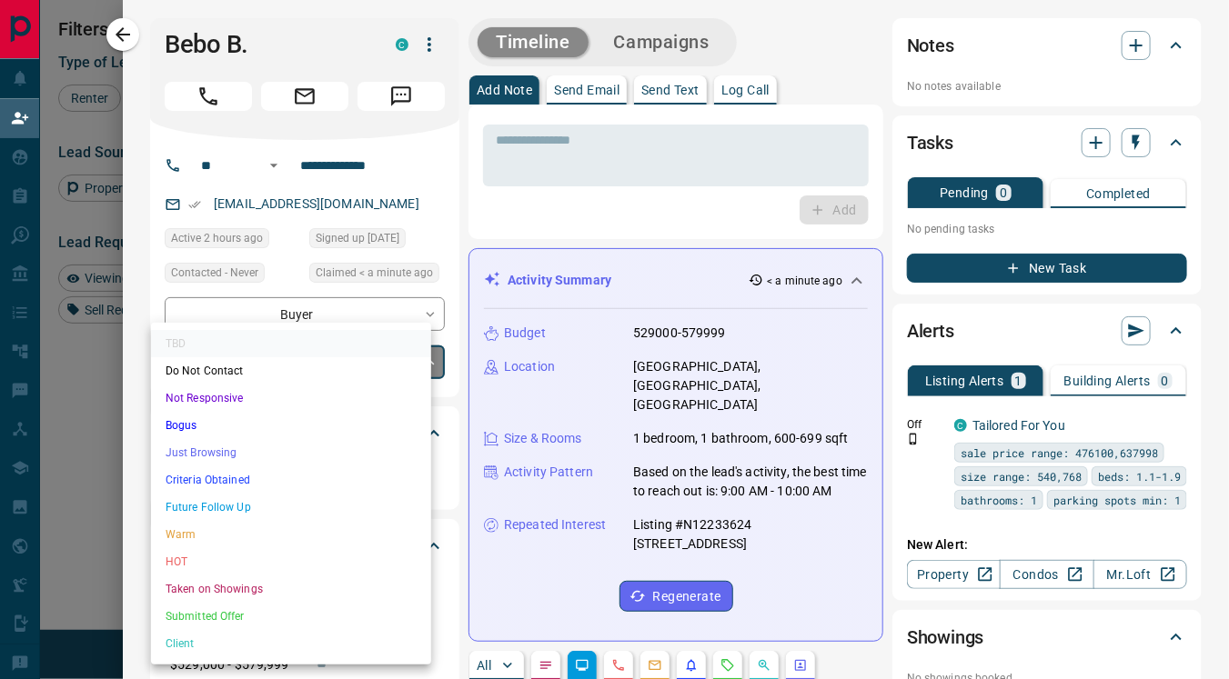
click at [289, 358] on body "Lead Transfers Claim Leads My Leads Tasks Opportunities Deals Campaigns Automat…" at bounding box center [614, 290] width 1229 height 580
click at [437, 281] on div at bounding box center [614, 339] width 1229 height 679
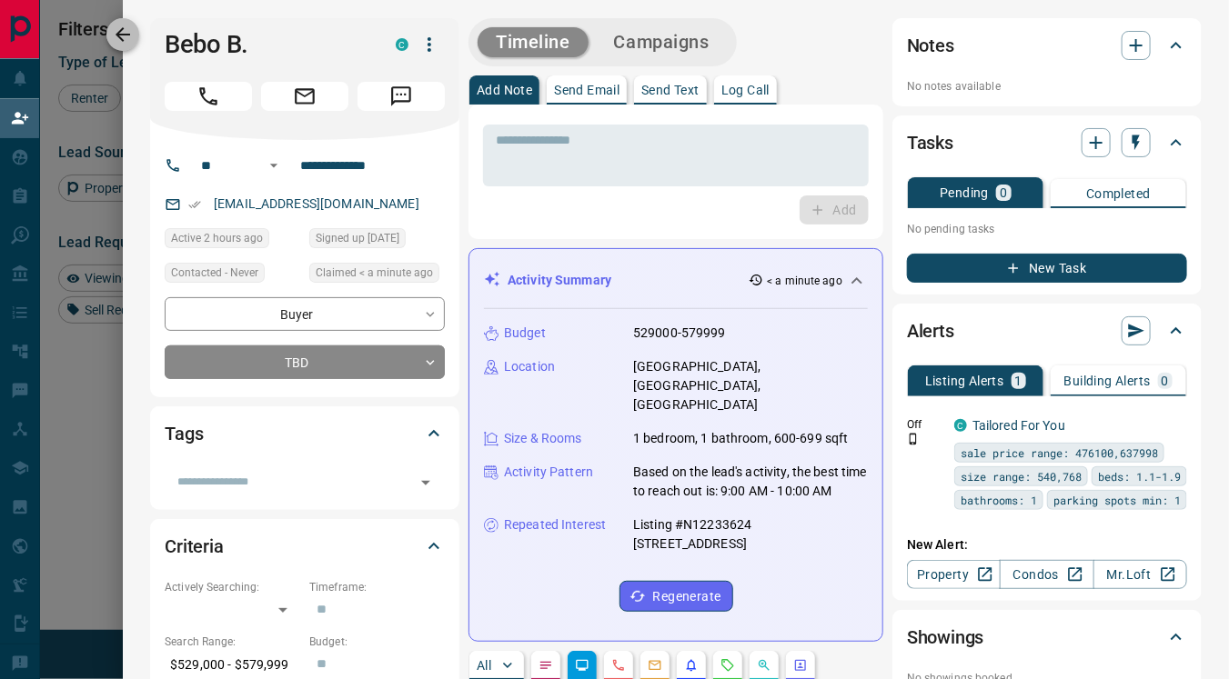
click at [126, 30] on icon "button" at bounding box center [123, 35] width 22 height 22
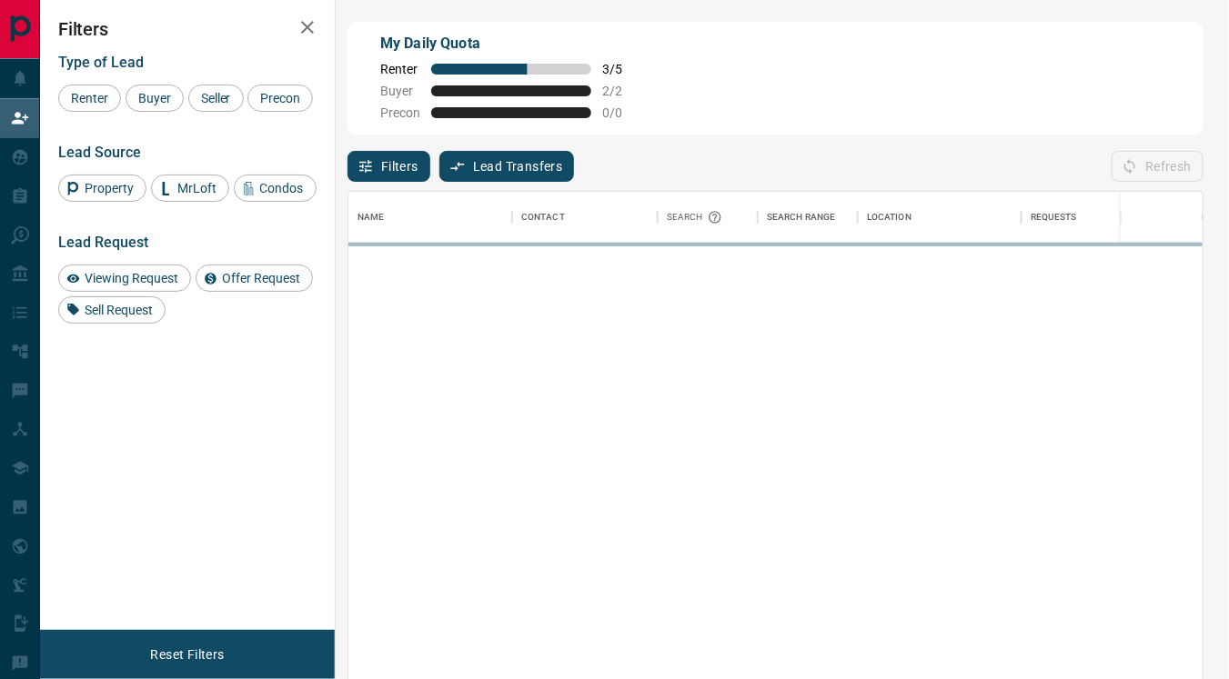
scroll to position [499, 839]
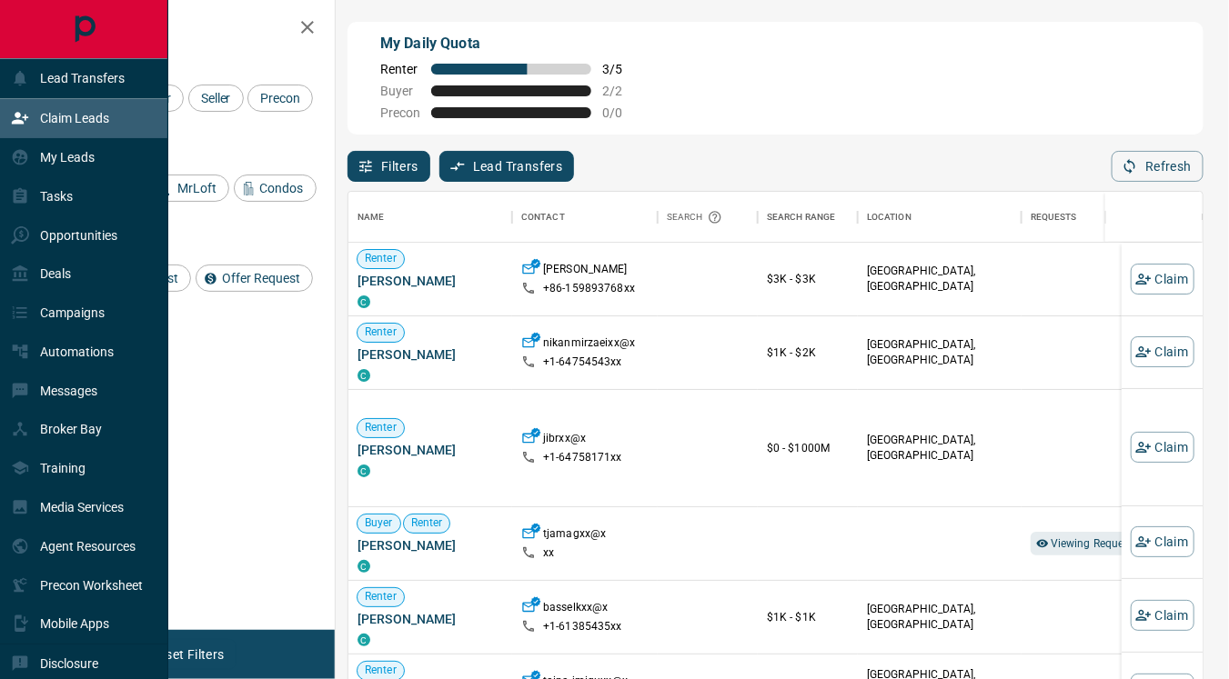
click at [57, 116] on p "Claim Leads" at bounding box center [74, 118] width 69 height 15
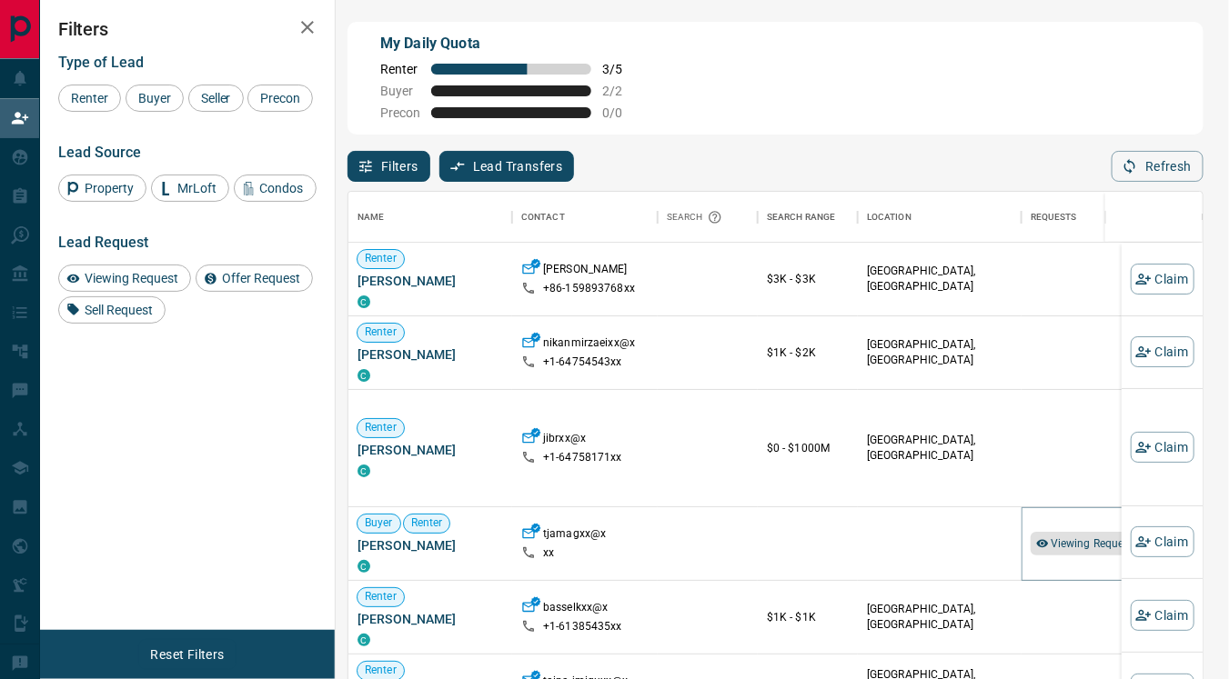
click at [1074, 535] on span "Viewing Request ( 1 )" at bounding box center [1100, 544] width 100 height 18
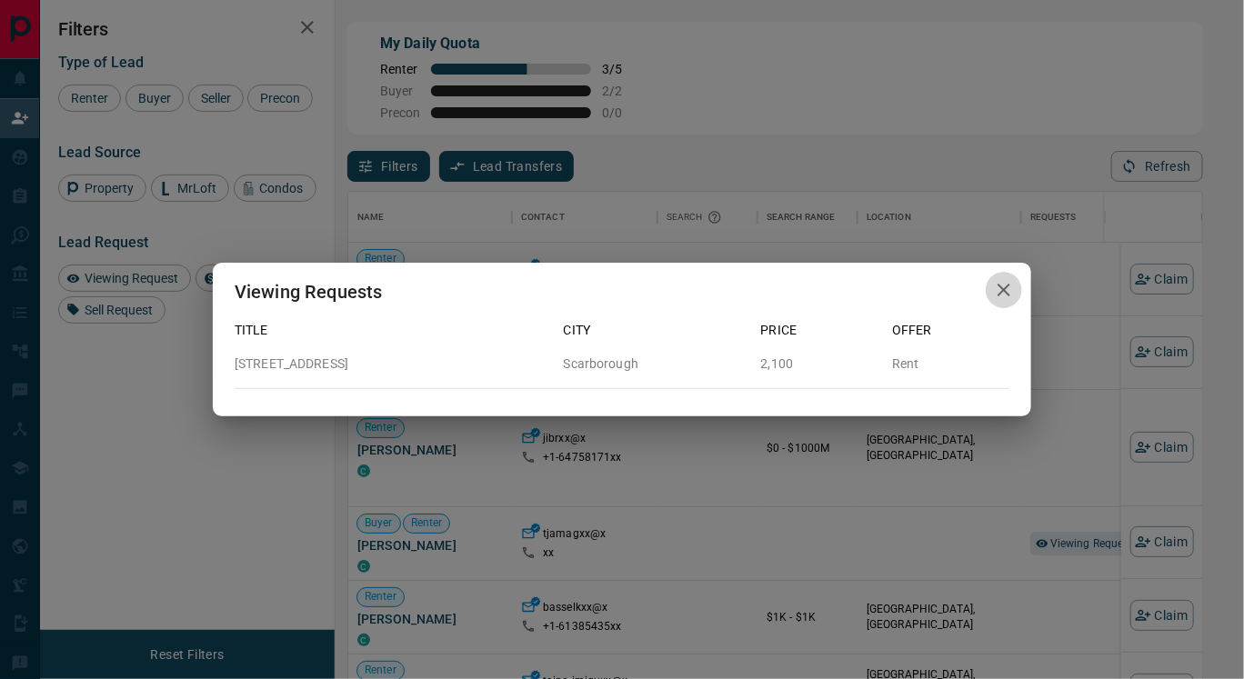
click at [1003, 288] on icon "button" at bounding box center [1004, 290] width 13 height 13
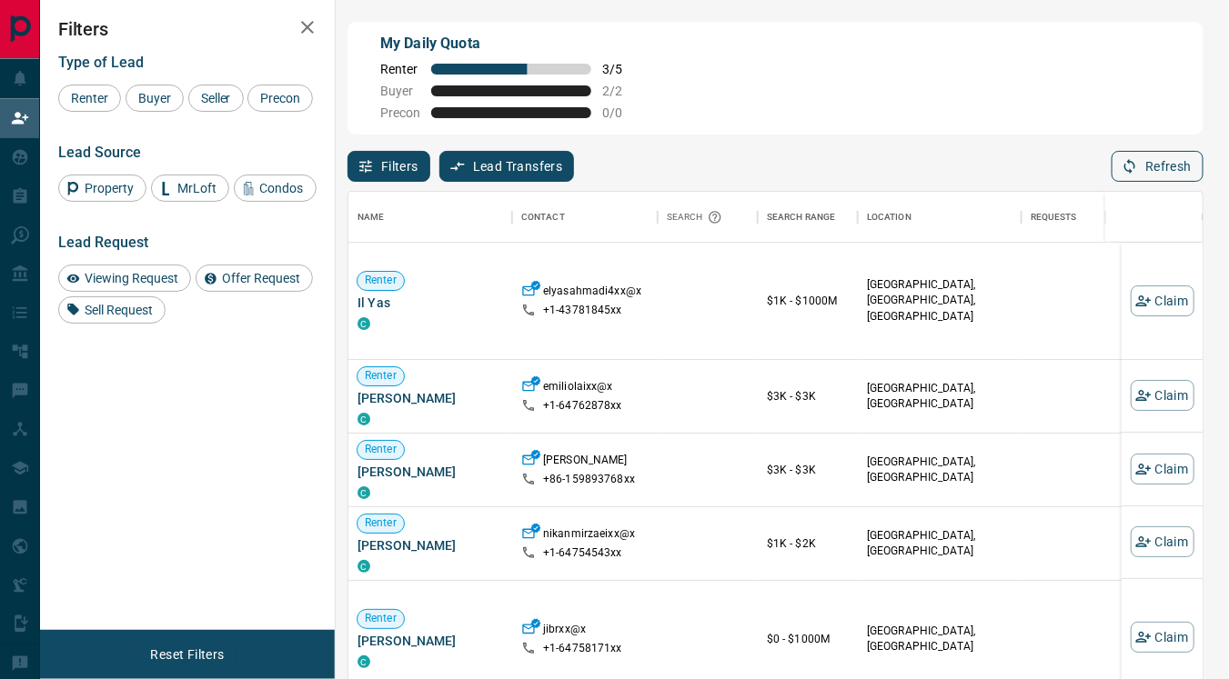
click at [1151, 166] on button "Refresh" at bounding box center [1157, 166] width 92 height 31
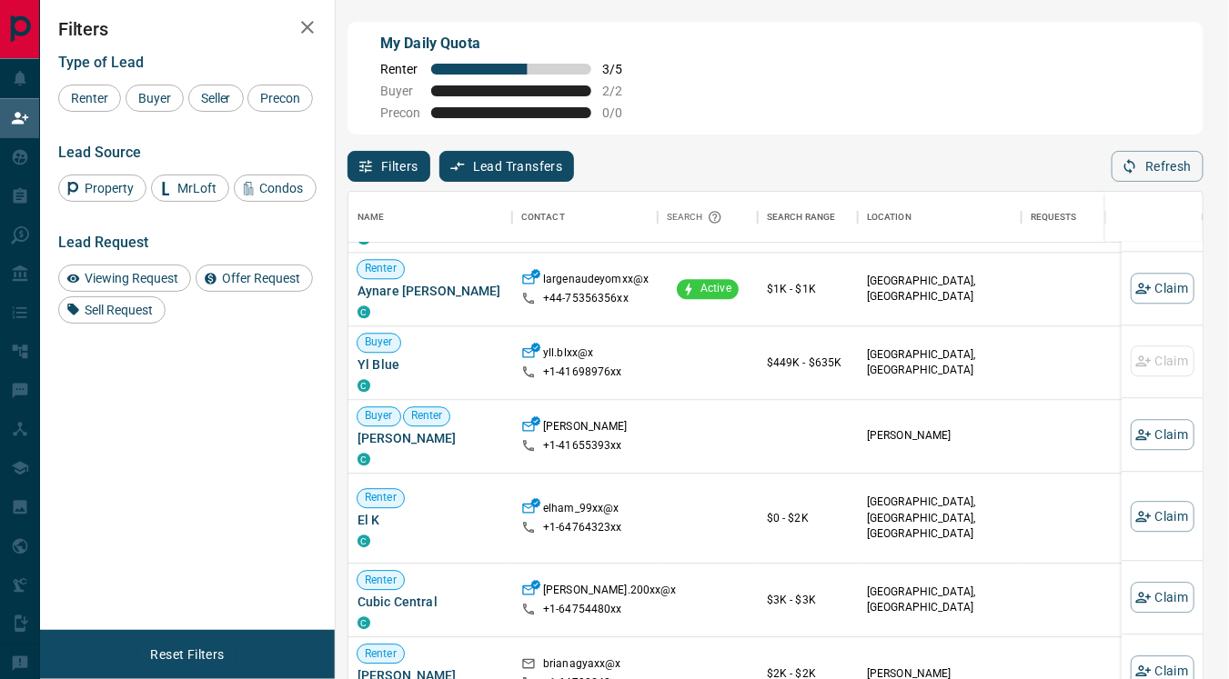
scroll to position [1794, 0]
